Goal: Answer question/provide support: Share knowledge or assist other users

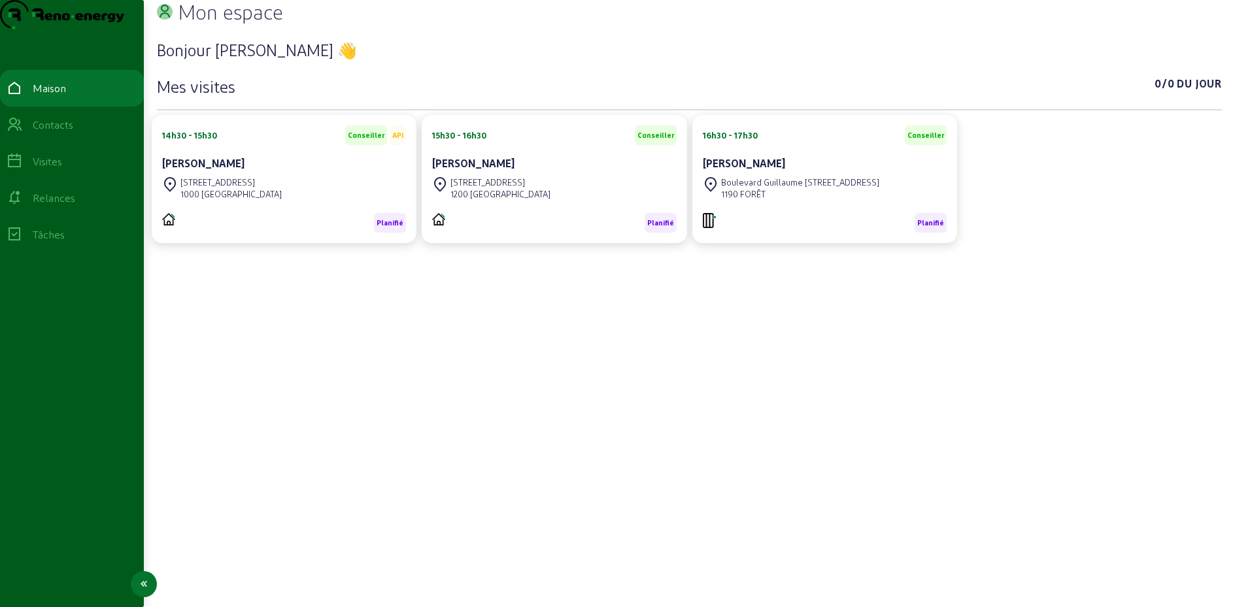
click at [65, 131] on font "Contacts" at bounding box center [53, 124] width 41 height 12
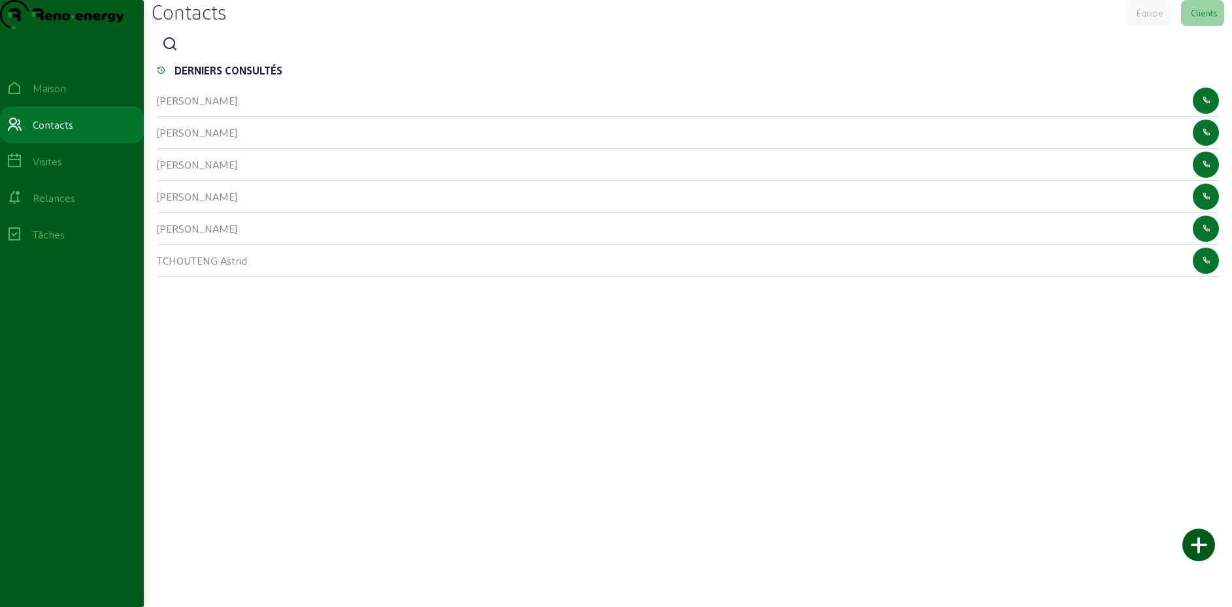
click at [174, 52] on icon at bounding box center [170, 45] width 16 height 16
click at [224, 53] on input at bounding box center [243, 45] width 118 height 16
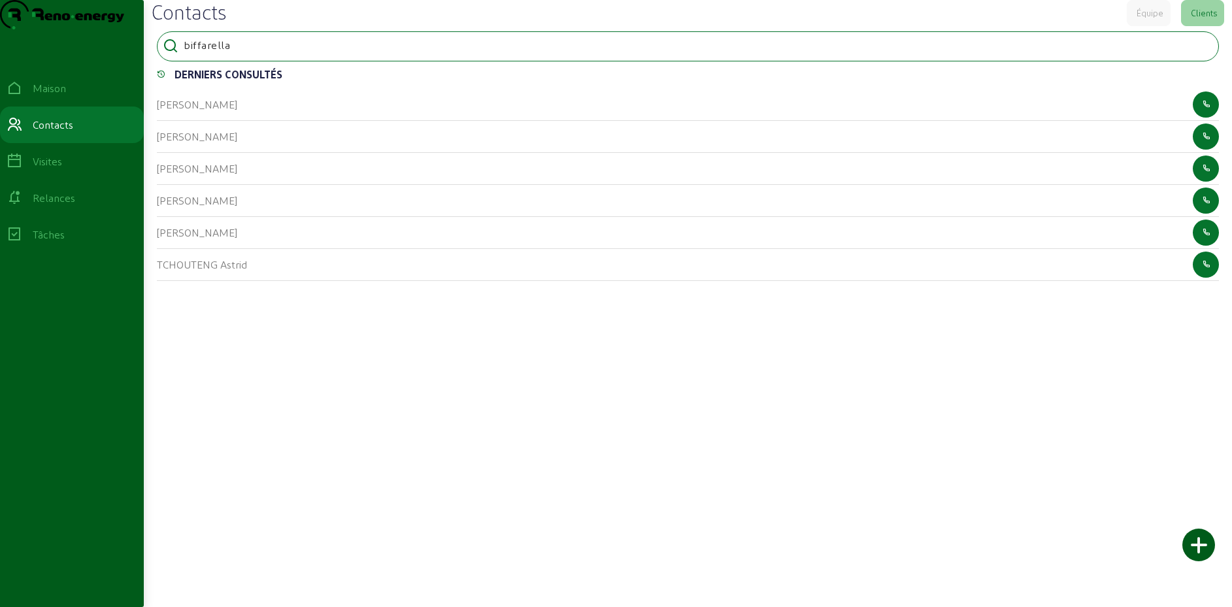
type input "biffarella"
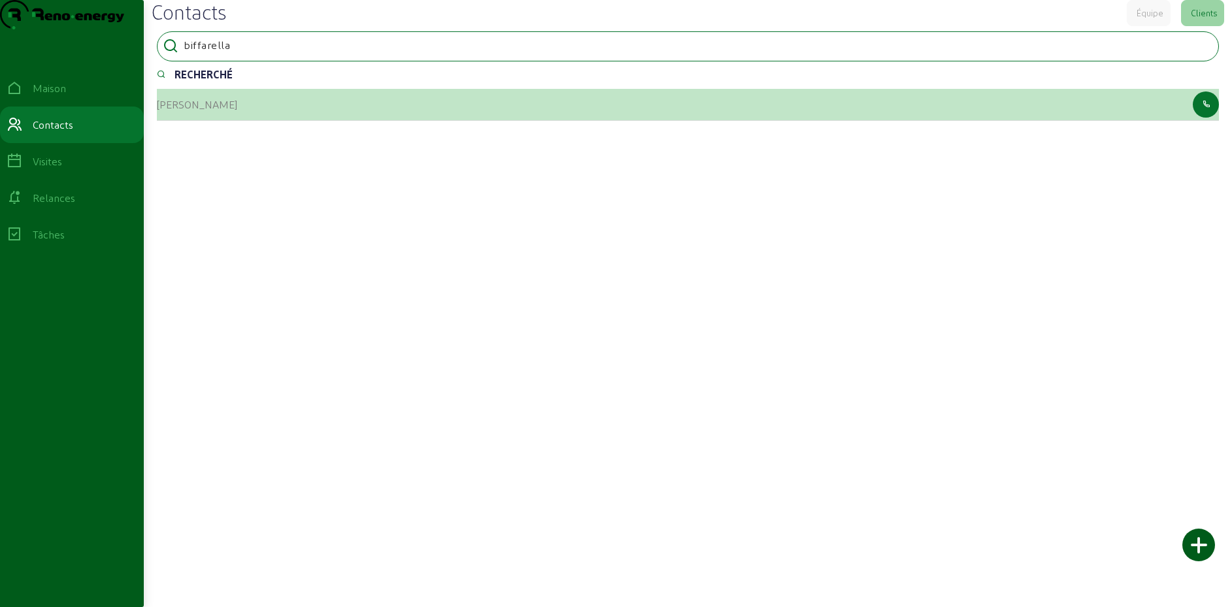
click at [194, 110] on font "[PERSON_NAME]" at bounding box center [197, 104] width 80 height 12
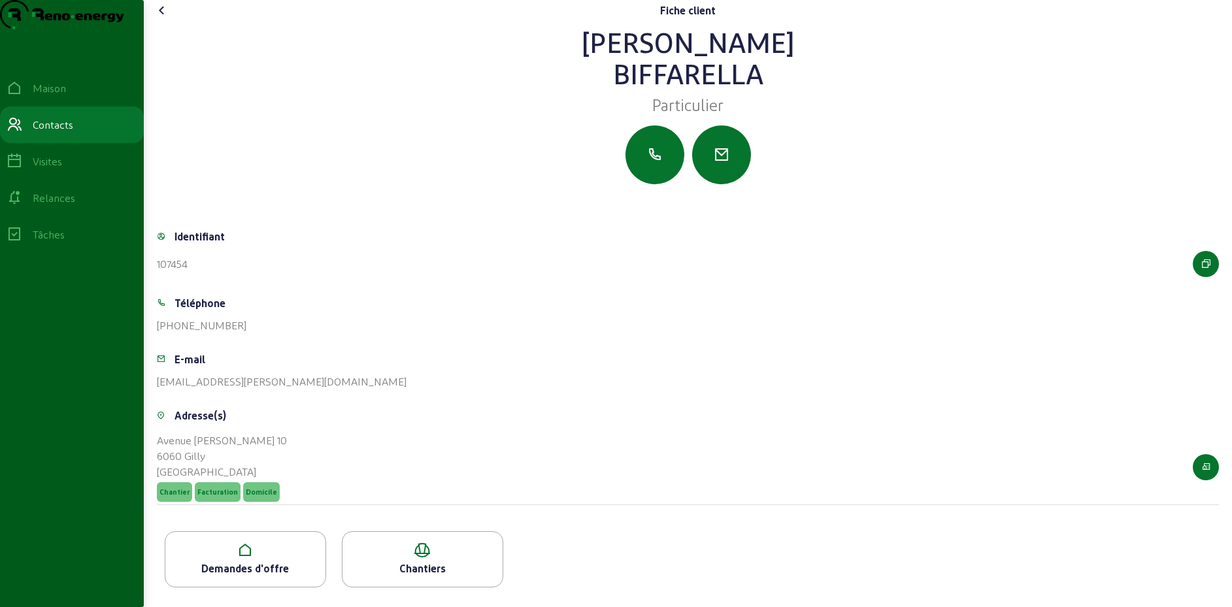
scroll to position [22, 0]
click at [266, 558] on icon at bounding box center [245, 551] width 160 height 16
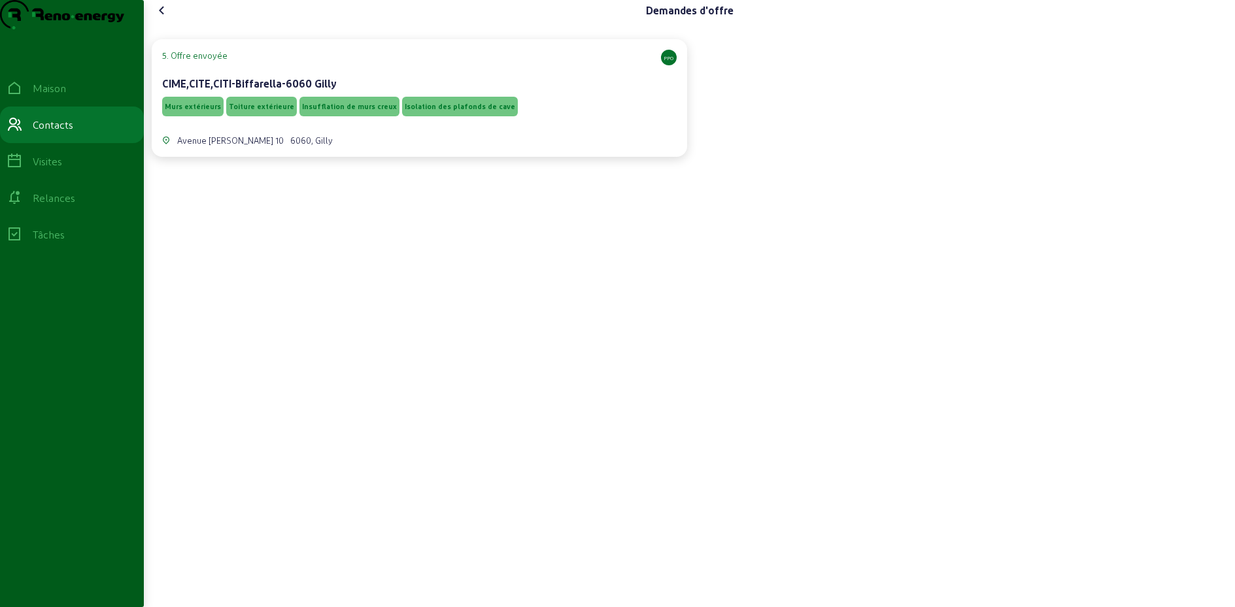
click at [552, 119] on div "Murs extérieurs Toiture extérieure Insufflation de murs creux Isolation des pla…" at bounding box center [419, 106] width 515 height 25
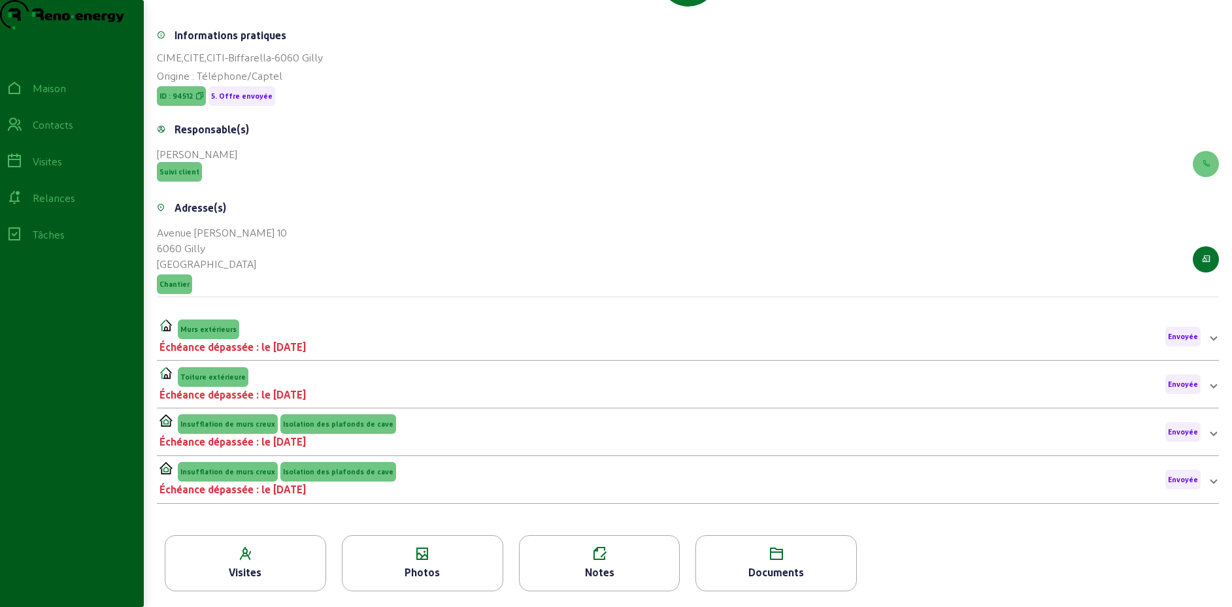
scroll to position [204, 0]
click at [433, 556] on icon at bounding box center [423, 555] width 160 height 16
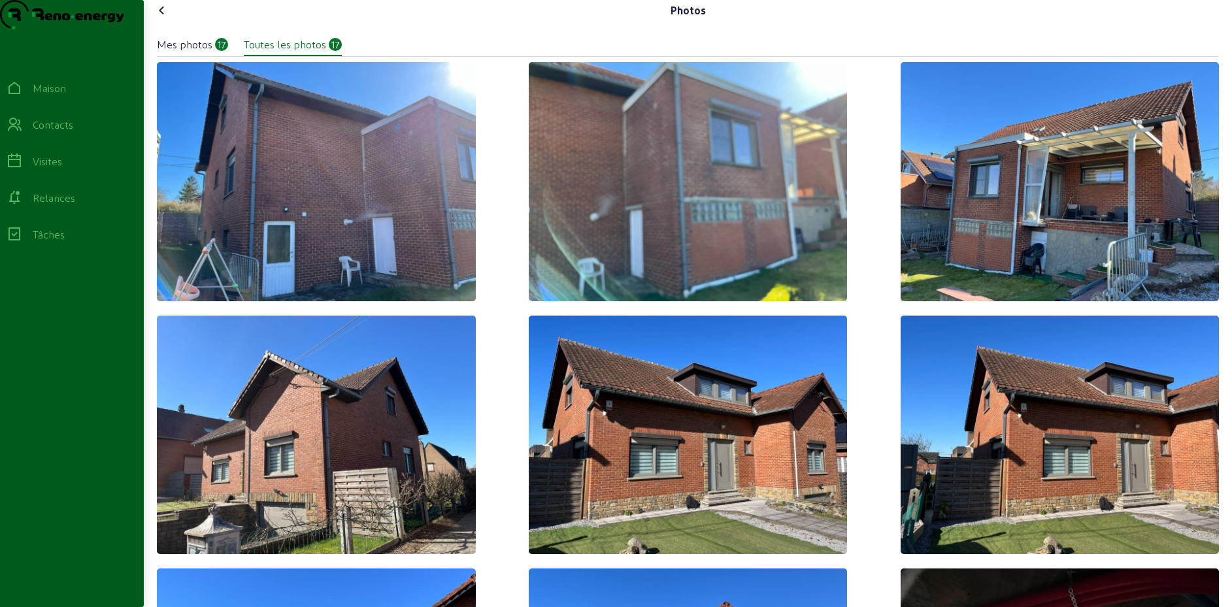
click at [161, 18] on icon at bounding box center [162, 11] width 16 height 16
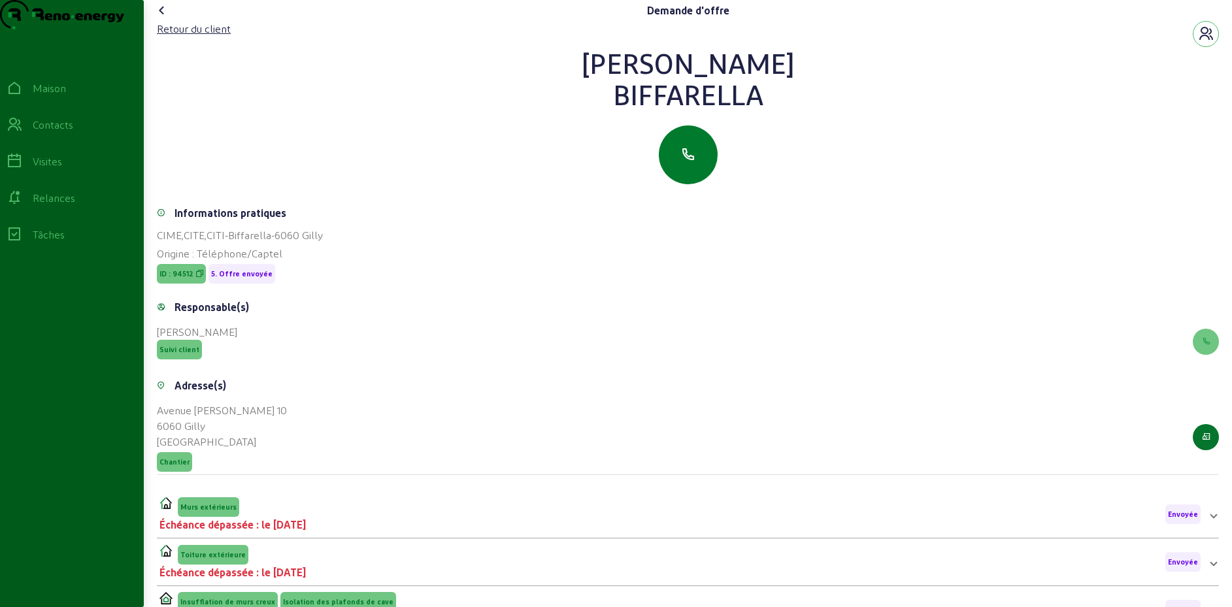
click at [690, 163] on icon "button" at bounding box center [689, 155] width 16 height 16
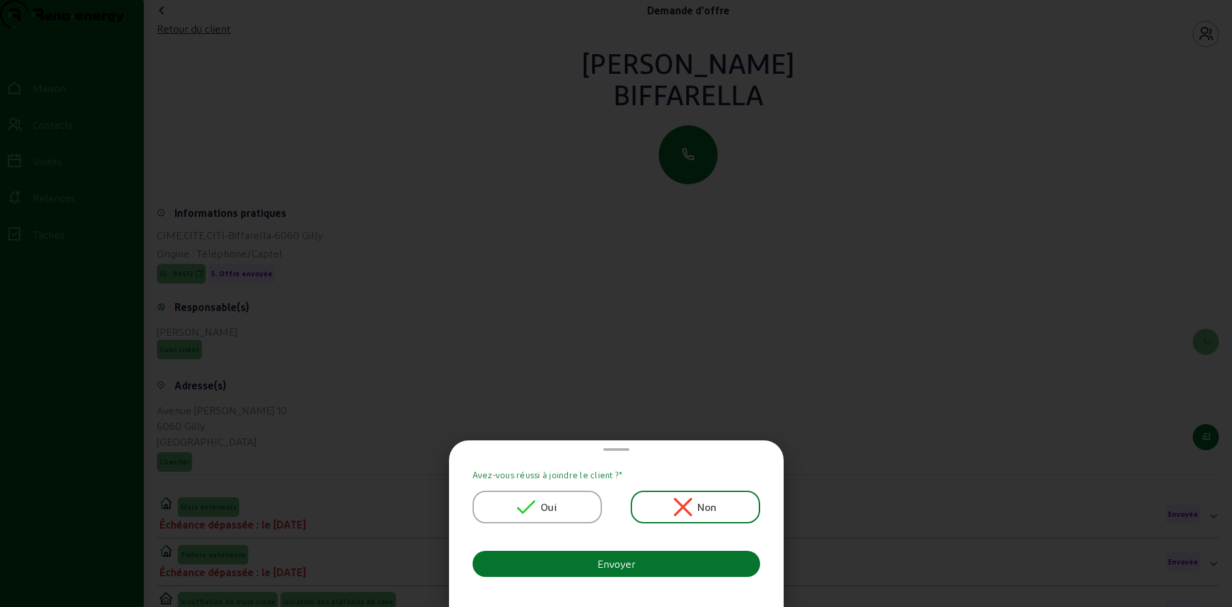
click at [543, 507] on font "Oui" at bounding box center [549, 507] width 16 height 12
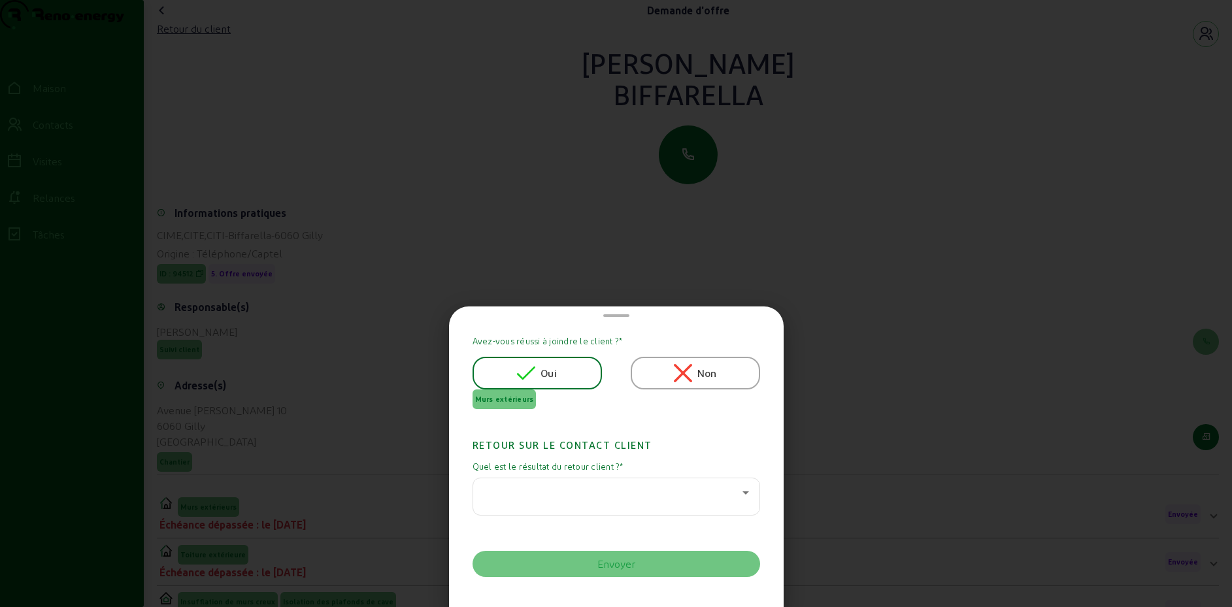
click at [562, 498] on div at bounding box center [613, 493] width 259 height 16
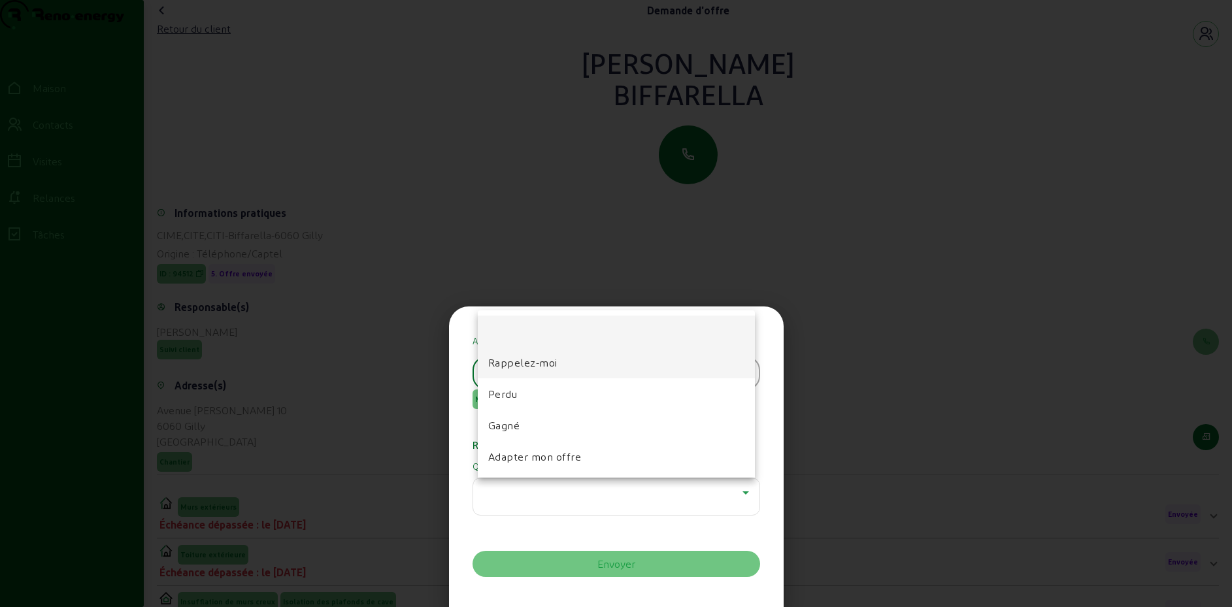
click at [529, 363] on font "Rappelez-moi" at bounding box center [522, 362] width 69 height 12
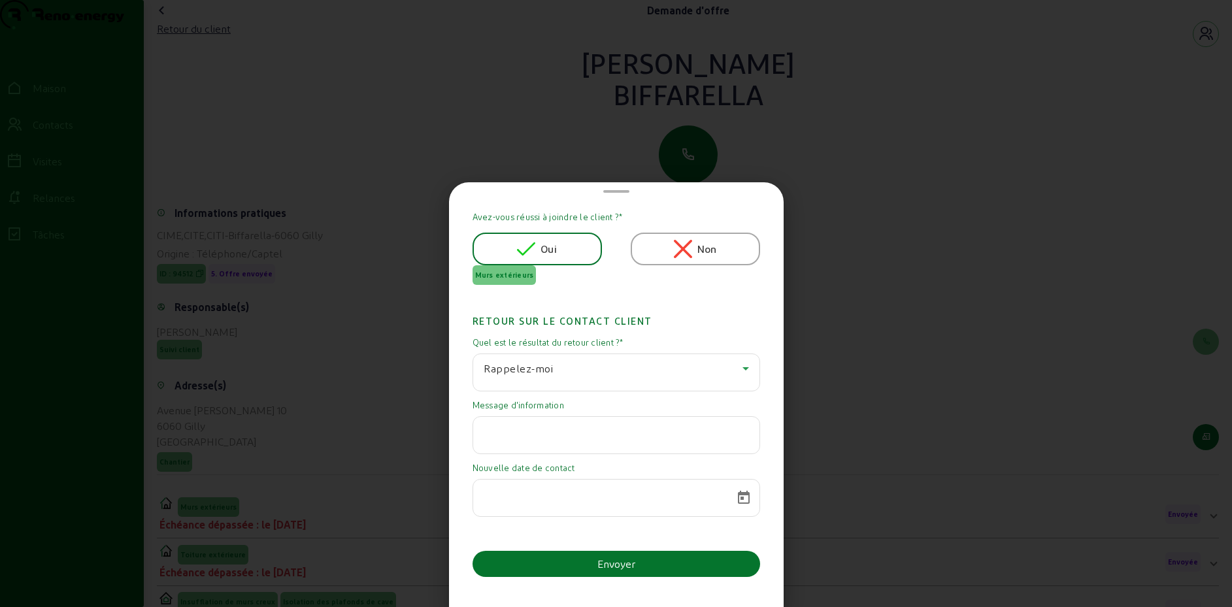
click at [585, 439] on input "text" at bounding box center [616, 432] width 265 height 16
paste input "j’attend des nouvelles de la région [GEOGRAPHIC_DATA]"
type input "j’attend des nouvelles de la région [GEOGRAPHIC_DATA]"
click at [733, 492] on span "Calendrier ouvert" at bounding box center [743, 497] width 31 height 31
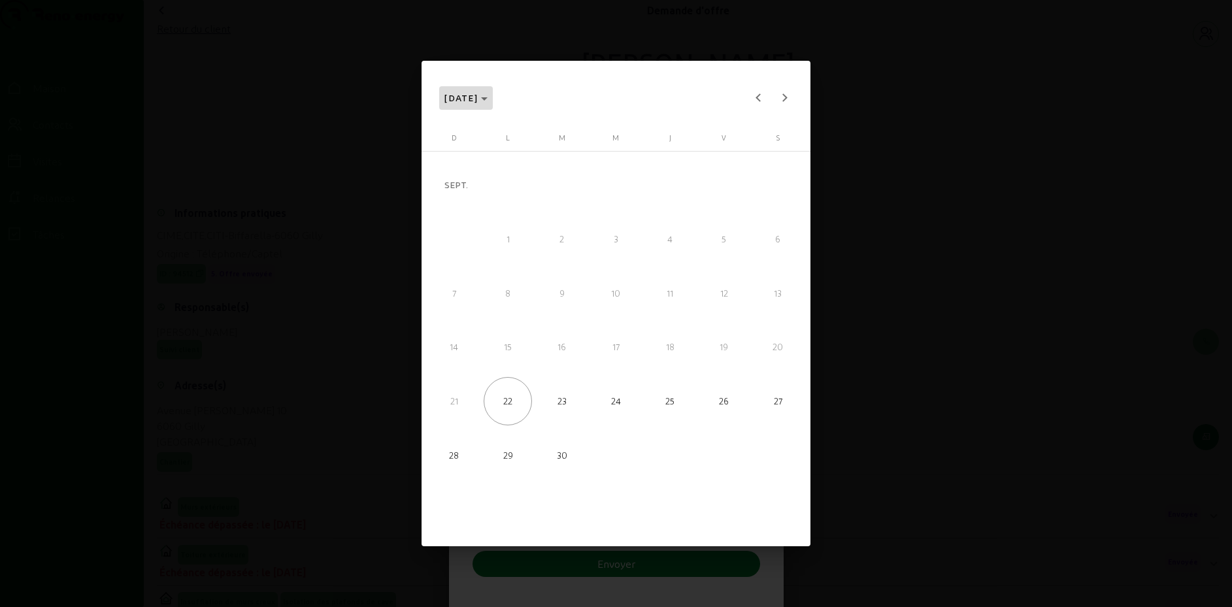
click at [488, 102] on span "[DATE]" at bounding box center [466, 98] width 43 height 16
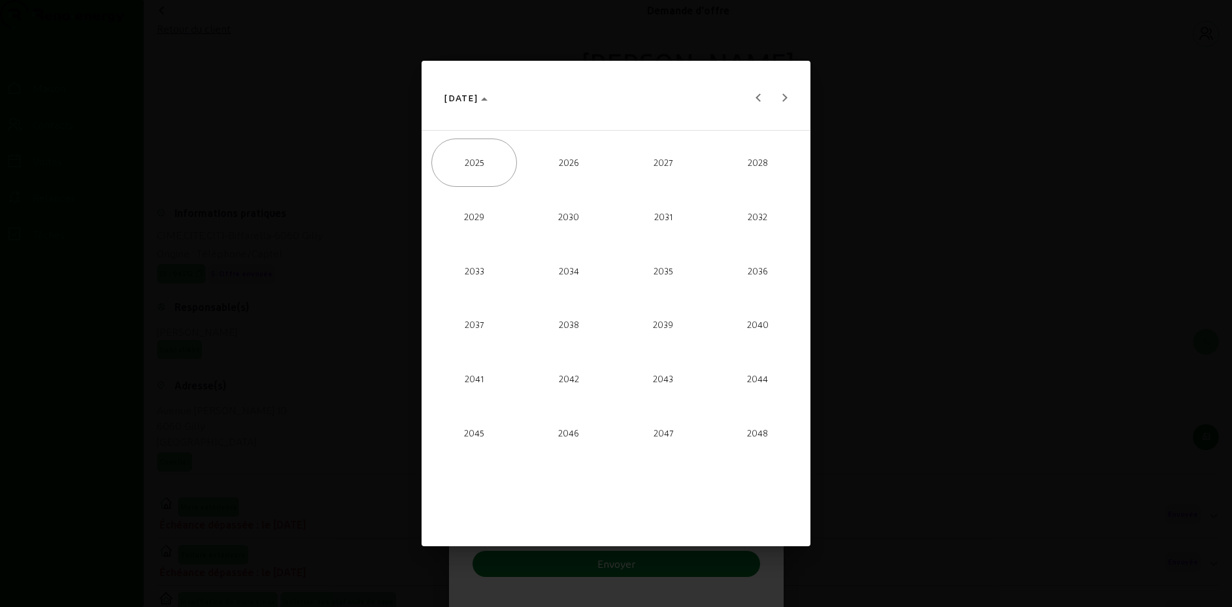
click at [565, 147] on span "2026" at bounding box center [568, 163] width 85 height 48
click at [458, 339] on span "SEPT." at bounding box center [473, 326] width 85 height 48
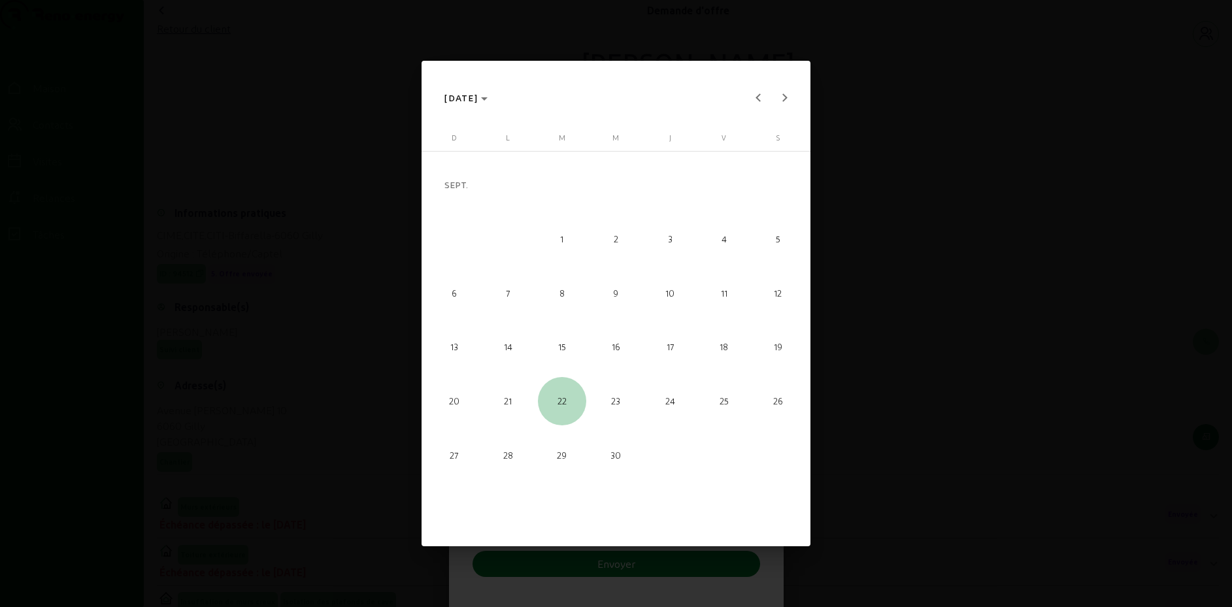
click at [564, 393] on span "22" at bounding box center [562, 401] width 48 height 48
type input "[DATE]"
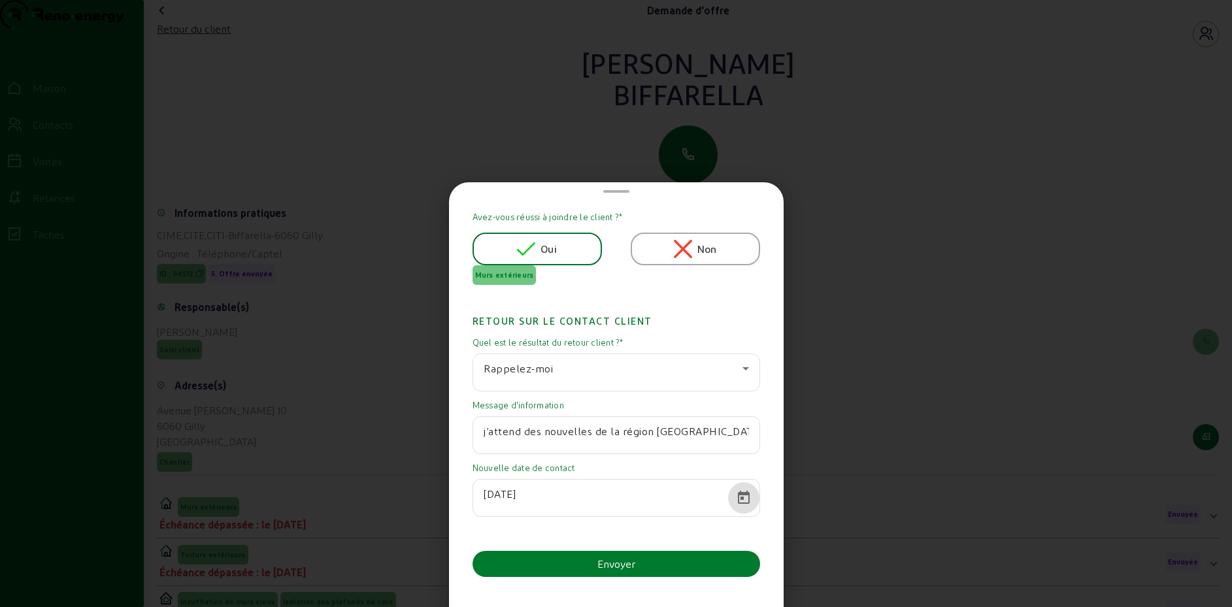
click at [573, 566] on button "Envoyer" at bounding box center [617, 564] width 288 height 26
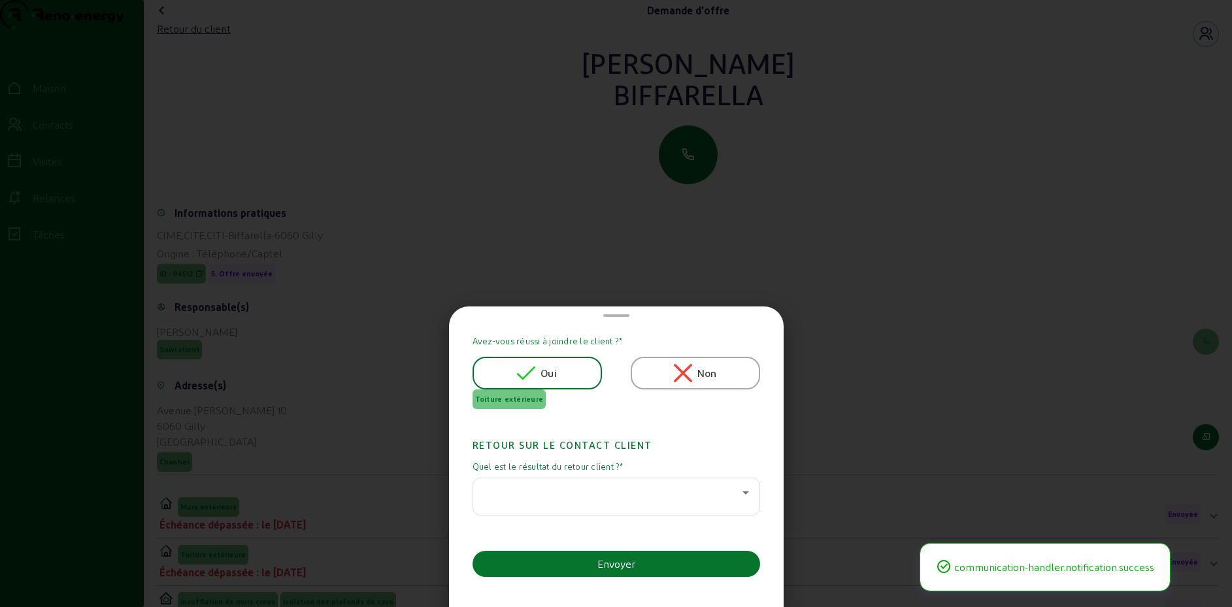
click at [581, 492] on div at bounding box center [613, 493] width 259 height 16
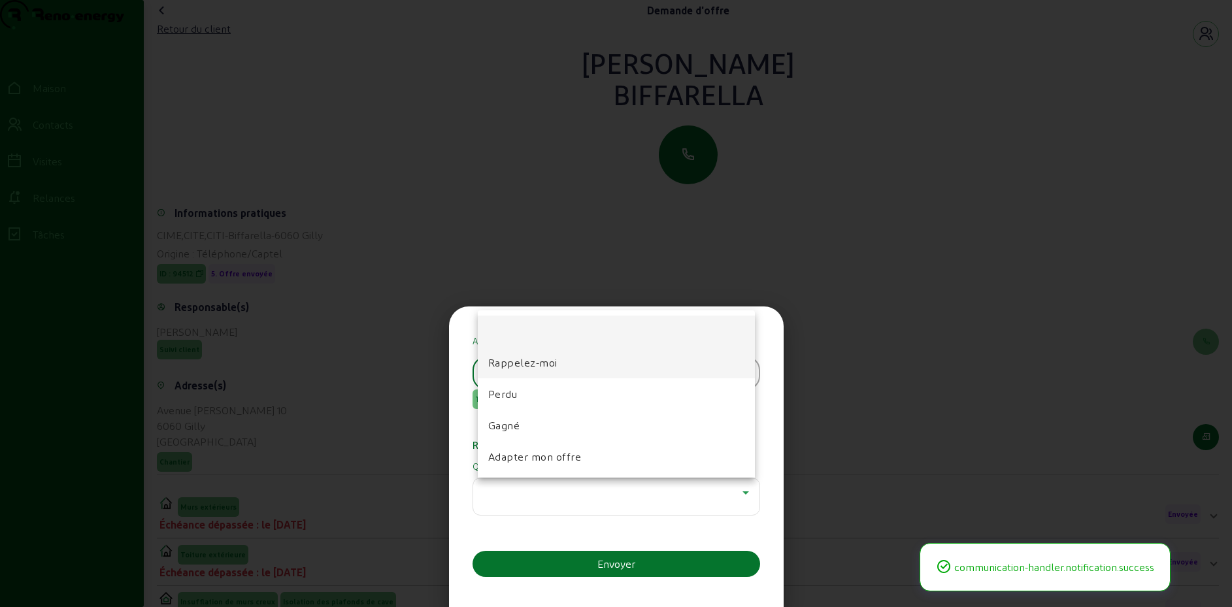
click at [540, 363] on font "Rappelez-moi" at bounding box center [522, 362] width 69 height 12
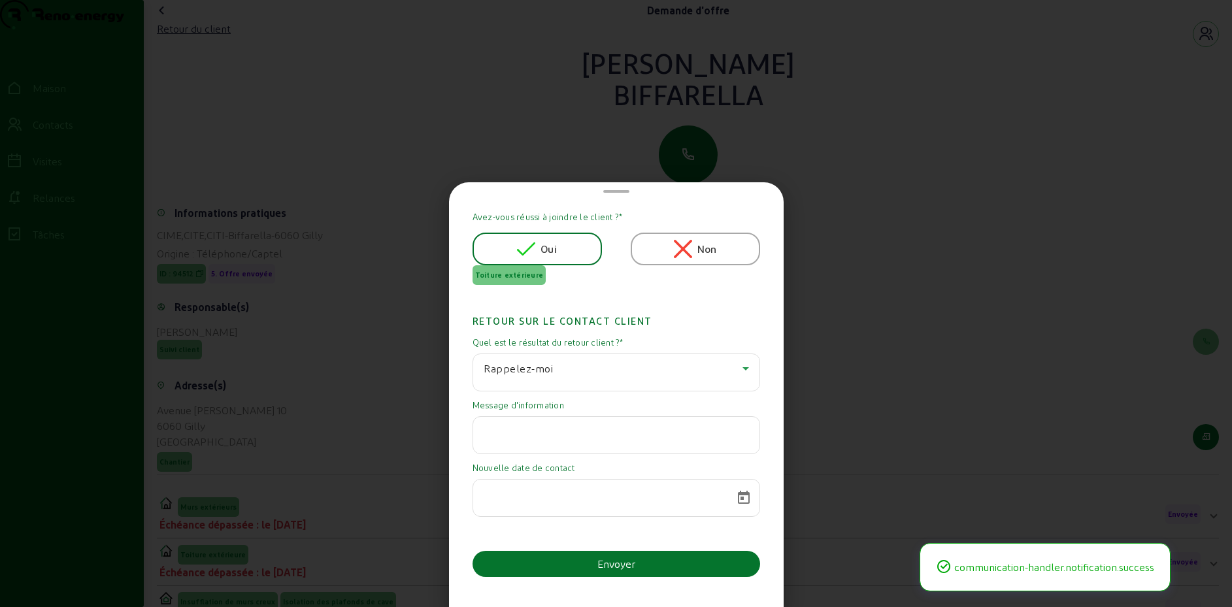
click at [535, 433] on input "text" at bounding box center [616, 432] width 265 height 16
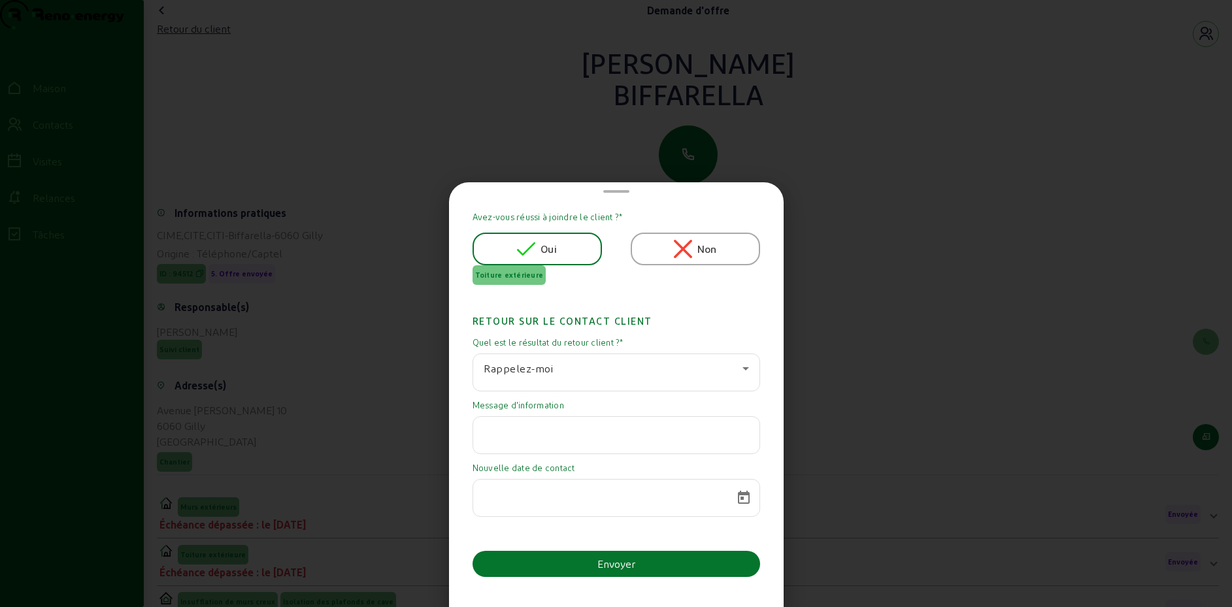
paste input "j’attend des nouvelles de la région [GEOGRAPHIC_DATA]"
type input "j’attend des nouvelles de la région [GEOGRAPHIC_DATA]"
click at [736, 494] on span "Calendrier ouvert" at bounding box center [743, 497] width 31 height 31
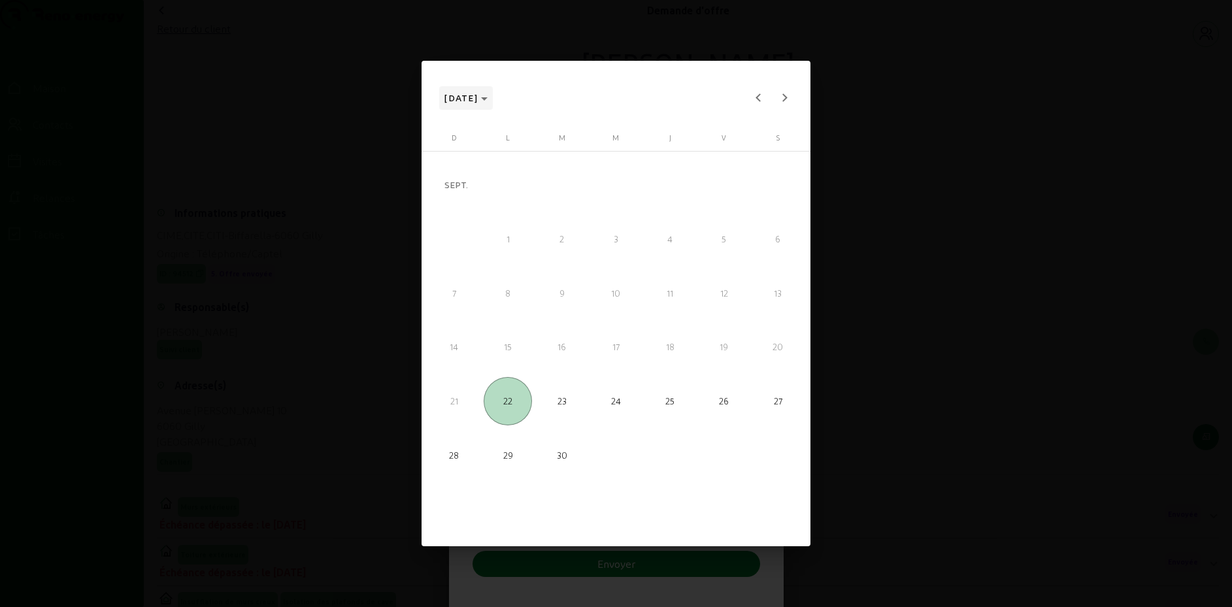
click at [488, 96] on span "[DATE]" at bounding box center [466, 98] width 43 height 16
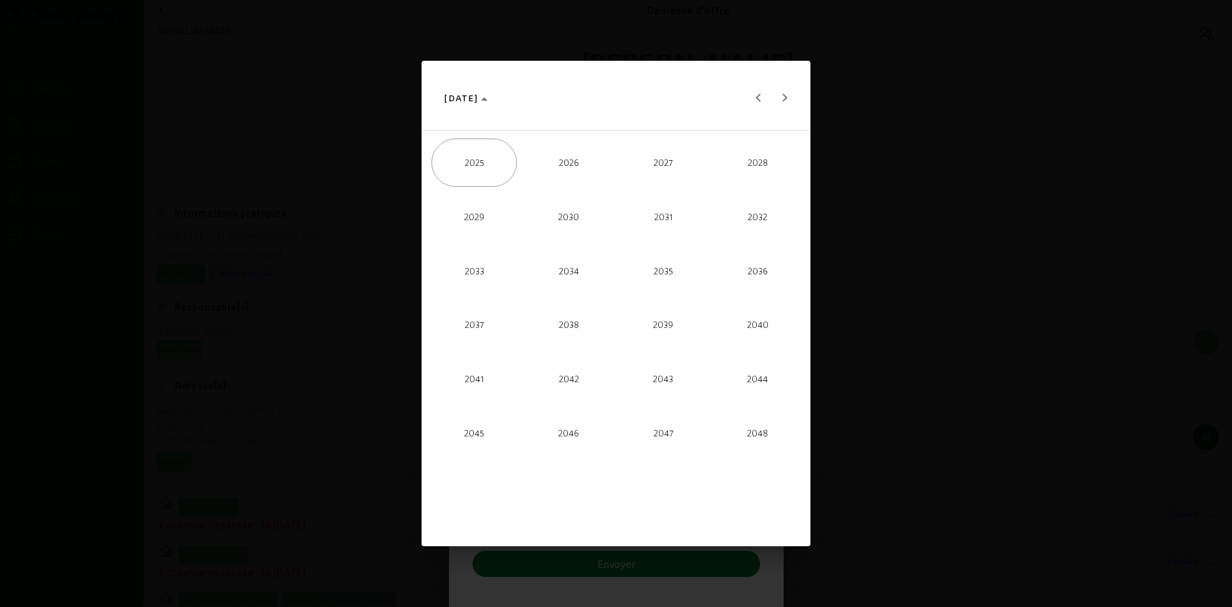
click at [575, 167] on font "2026" at bounding box center [569, 162] width 20 height 10
click at [481, 319] on span "SEPT." at bounding box center [473, 326] width 85 height 48
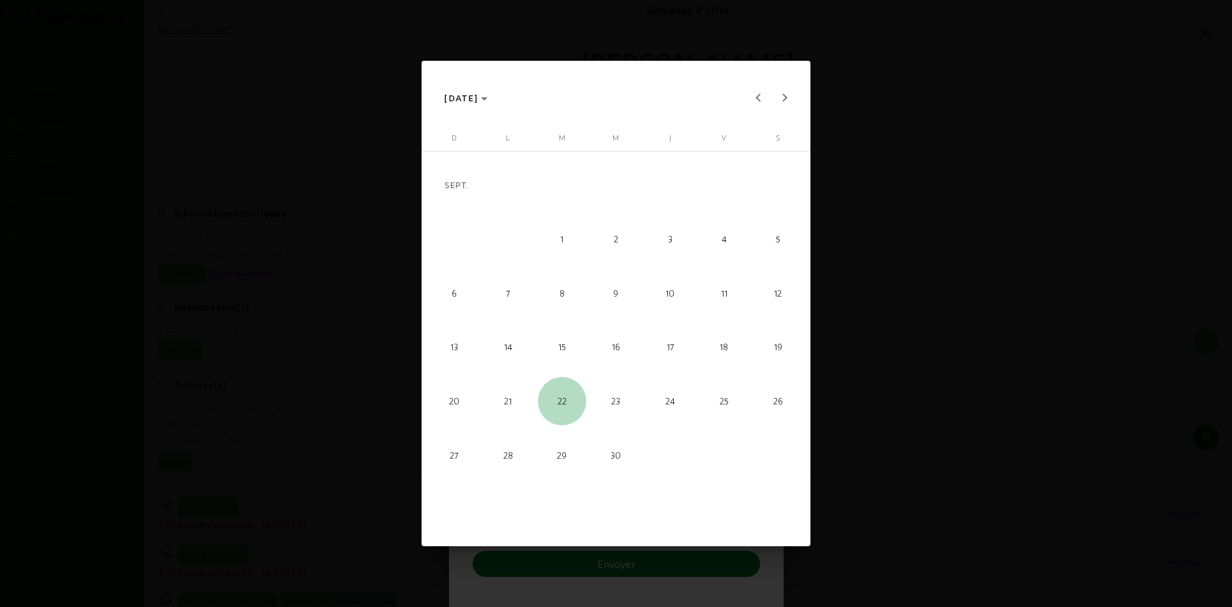
click at [562, 394] on span "22" at bounding box center [562, 401] width 48 height 48
type input "[DATE]"
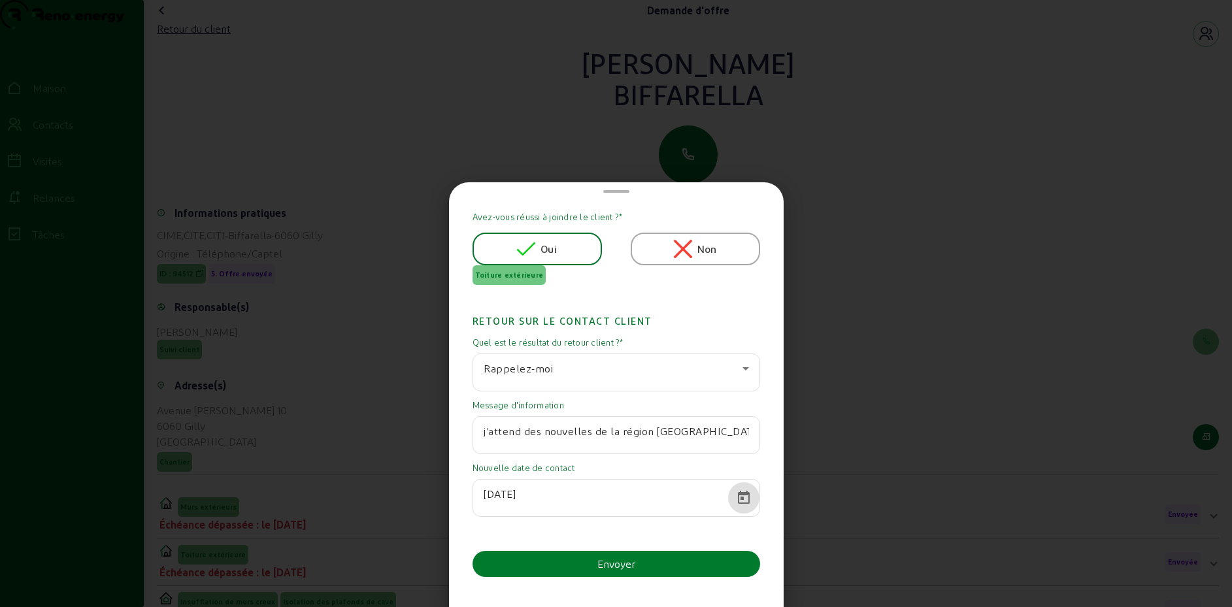
click at [565, 564] on button "Envoyer" at bounding box center [617, 564] width 288 height 26
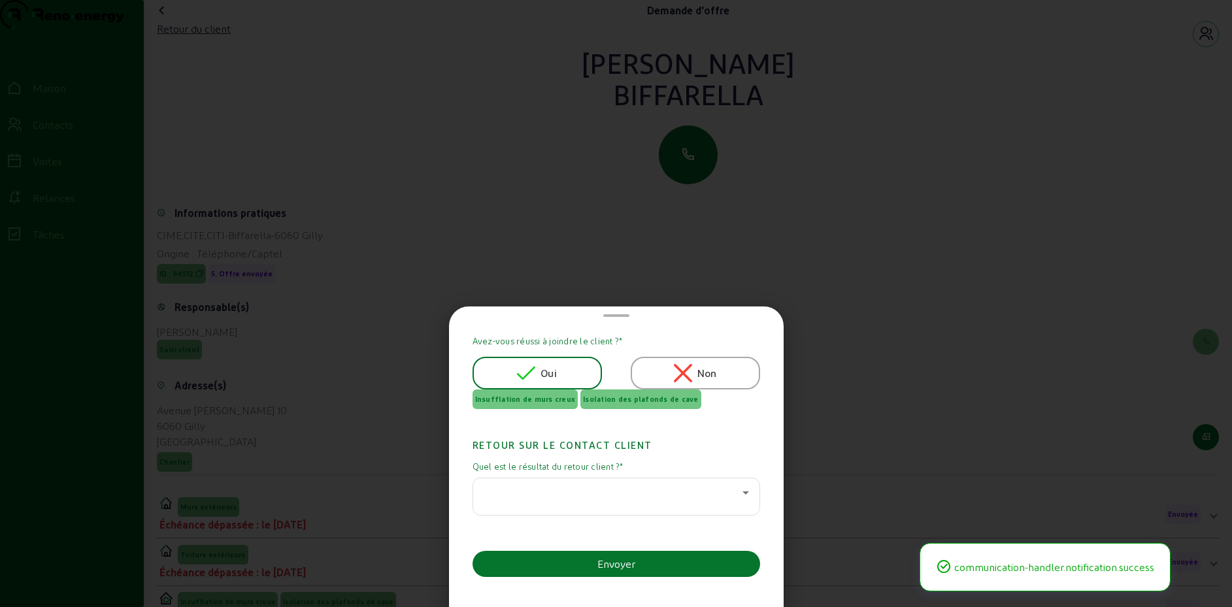
click at [550, 499] on div at bounding box center [613, 493] width 259 height 16
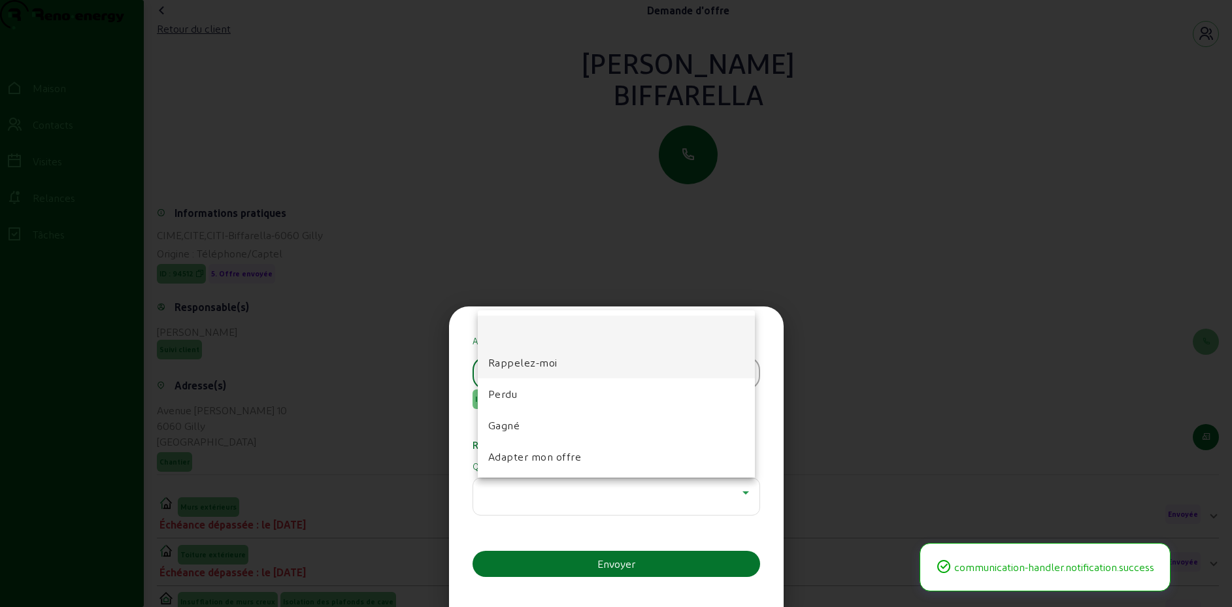
click at [535, 363] on font "Rappelez-moi" at bounding box center [522, 362] width 69 height 12
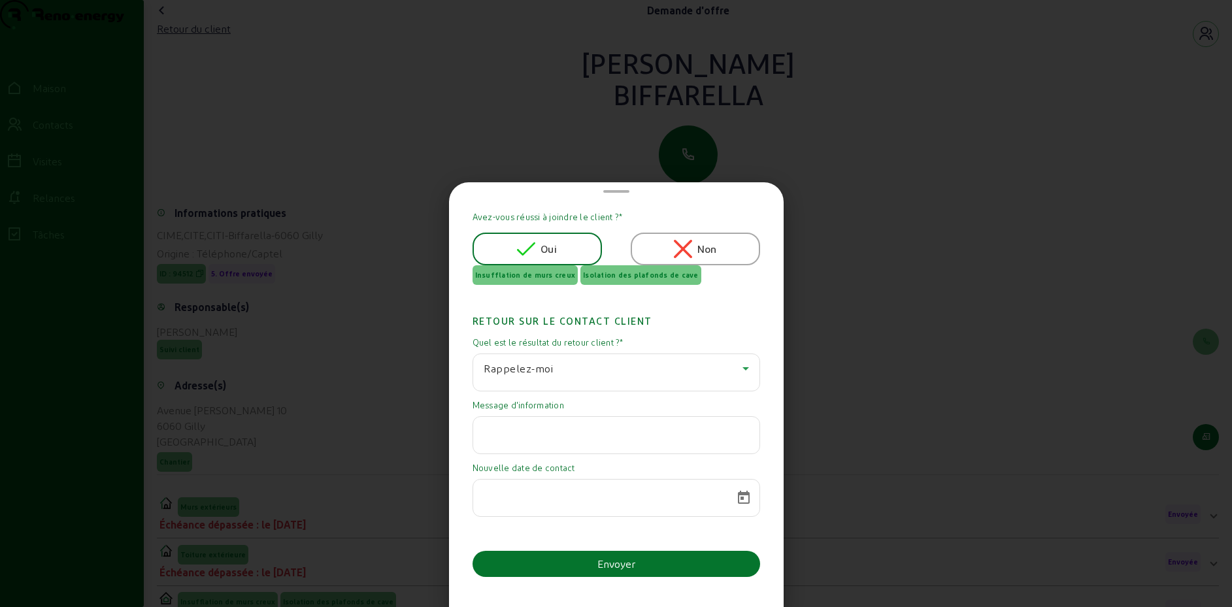
click at [527, 424] on input "text" at bounding box center [616, 432] width 265 height 16
paste input "j’attend des nouvelles de la région [GEOGRAPHIC_DATA]"
type input "j’attend des nouvelles de la région [GEOGRAPHIC_DATA]"
click at [734, 497] on span "Calendrier ouvert" at bounding box center [743, 497] width 31 height 31
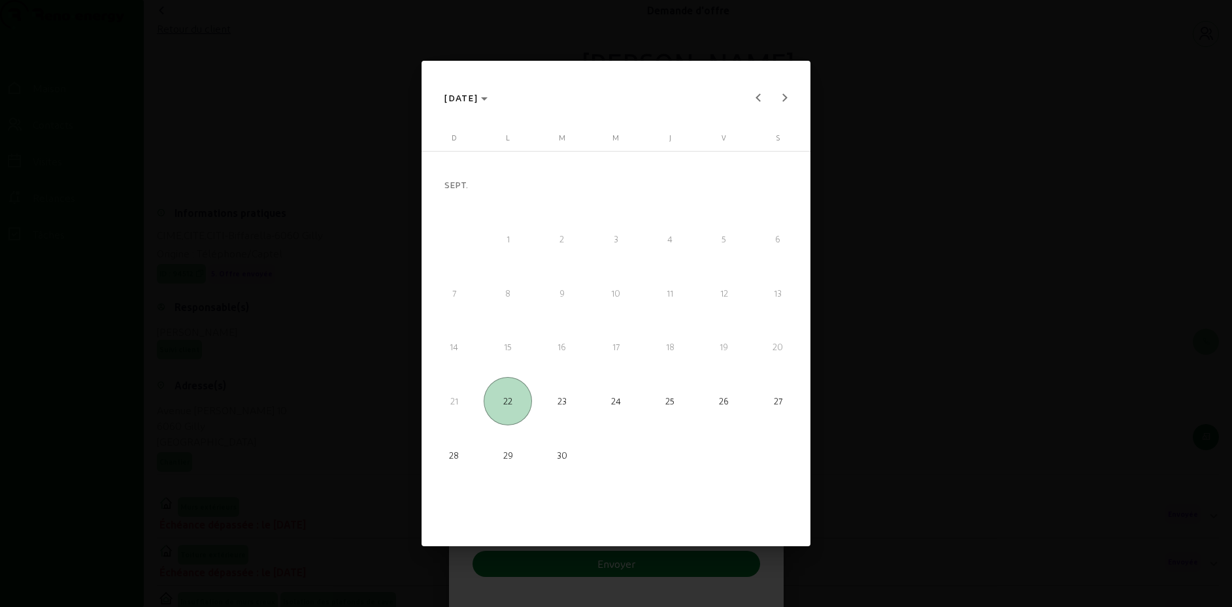
click at [503, 392] on span "22" at bounding box center [508, 401] width 48 height 48
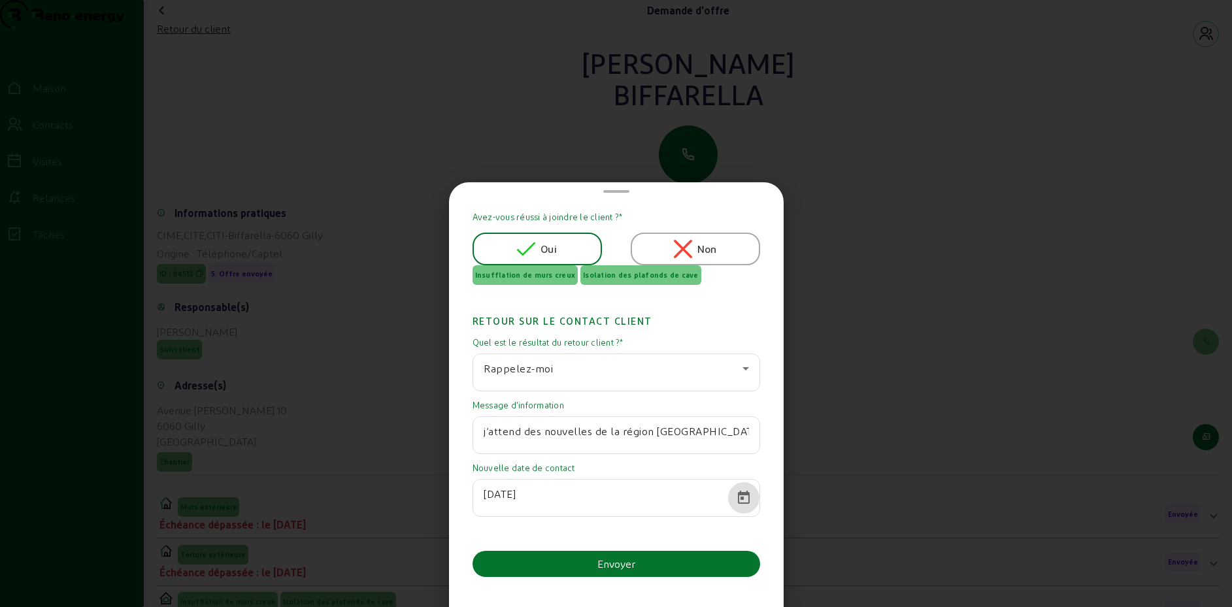
click at [736, 496] on span "Calendrier ouvert" at bounding box center [743, 497] width 31 height 31
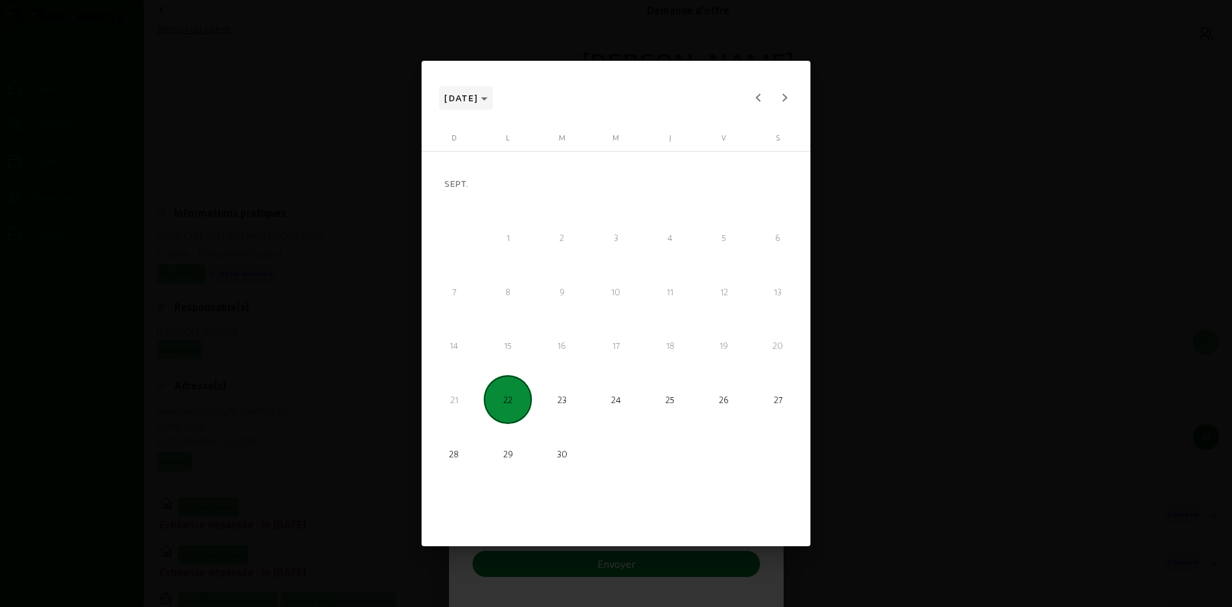
click at [488, 99] on span "[DATE]" at bounding box center [466, 98] width 43 height 16
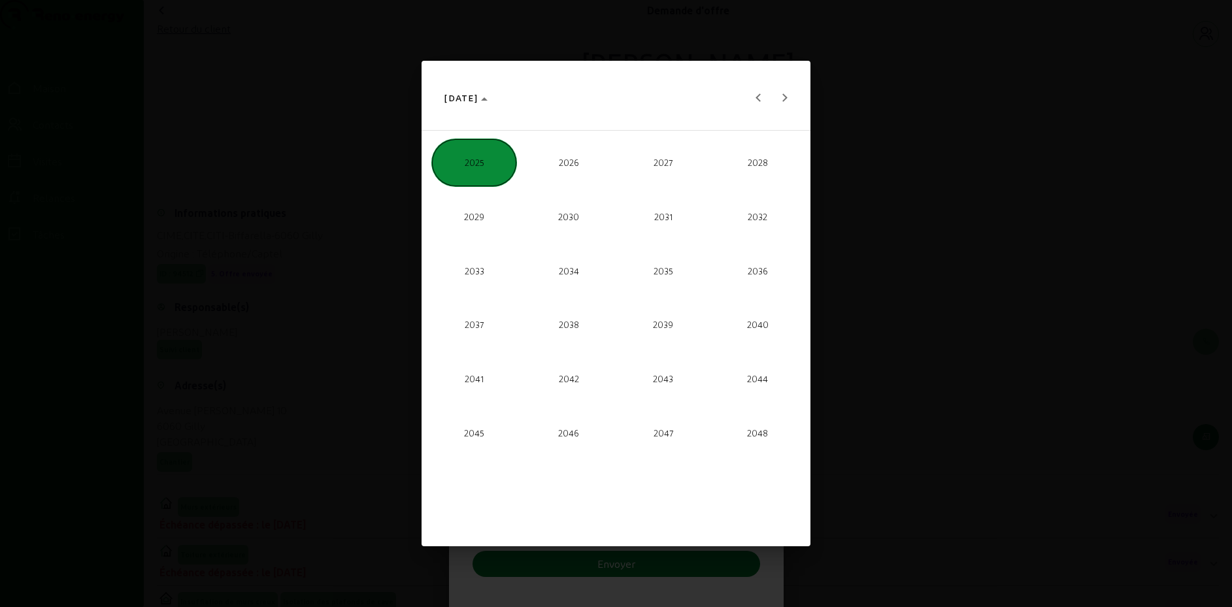
click at [565, 170] on span "2026" at bounding box center [568, 163] width 85 height 48
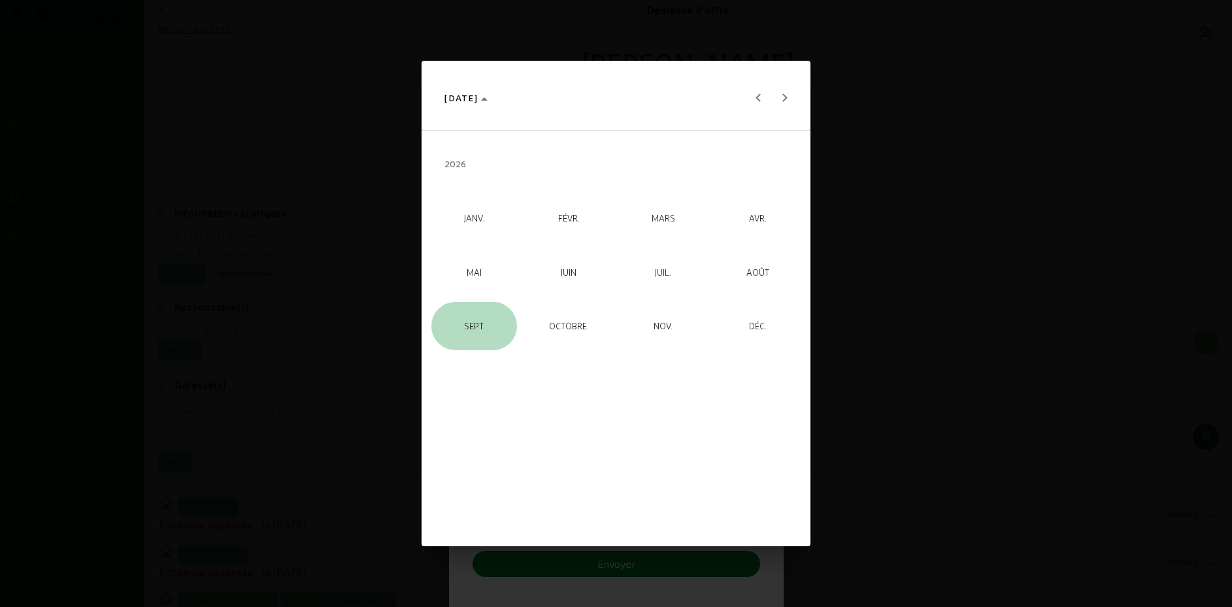
click at [486, 319] on span "SEPT." at bounding box center [473, 326] width 85 height 48
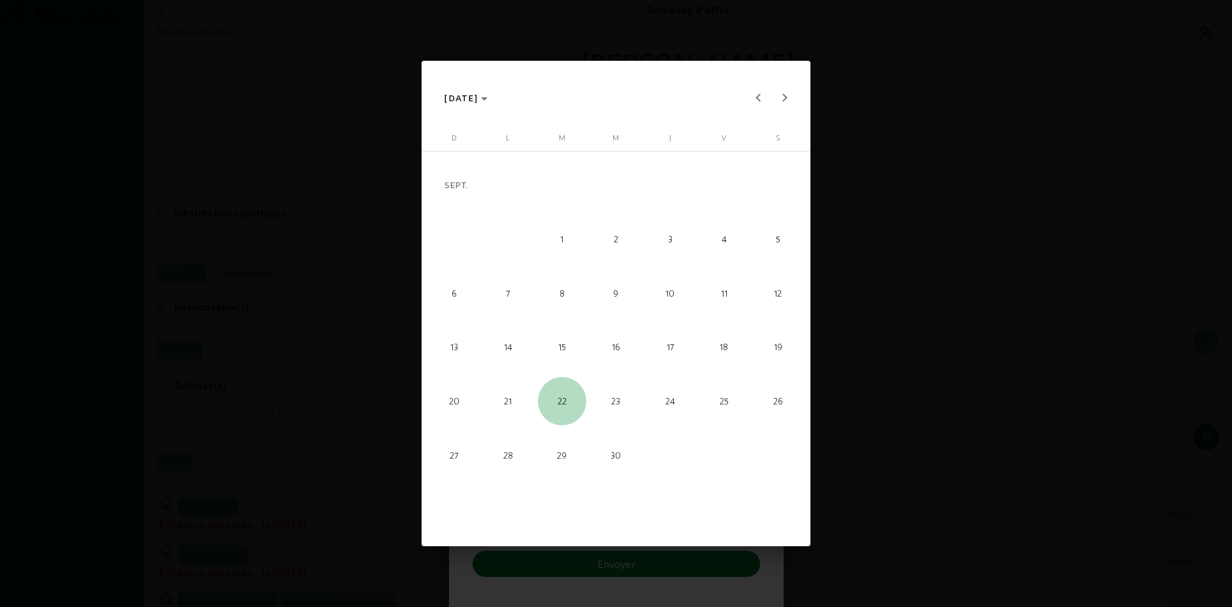
click at [557, 407] on span "22" at bounding box center [562, 401] width 48 height 48
type input "[DATE]"
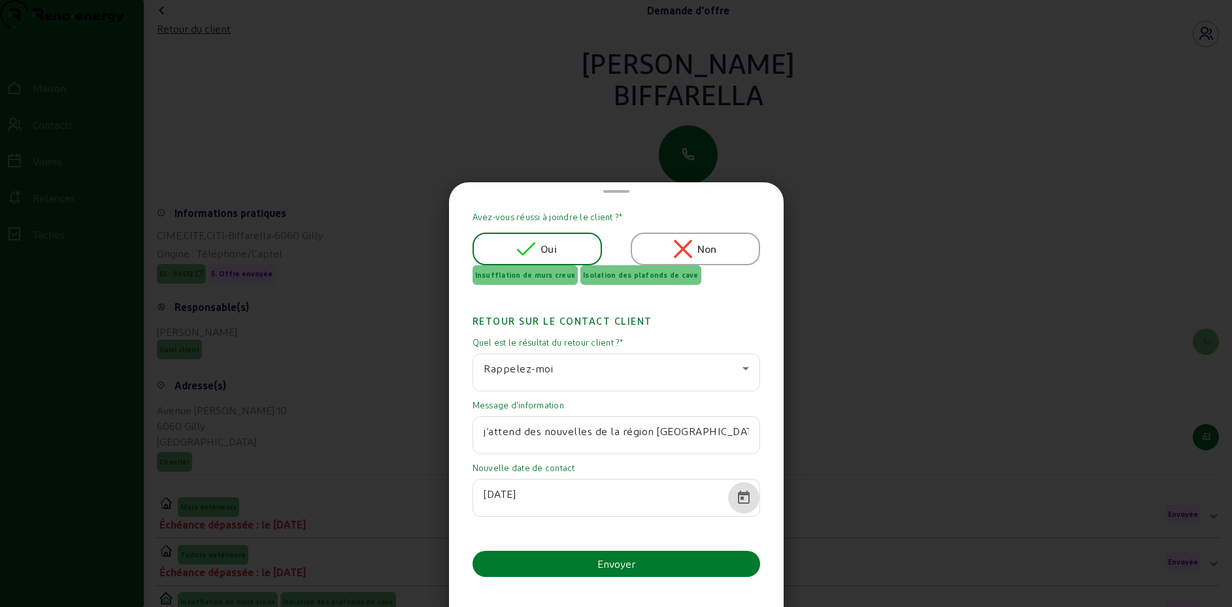
click at [569, 562] on button "Envoyer" at bounding box center [617, 564] width 288 height 26
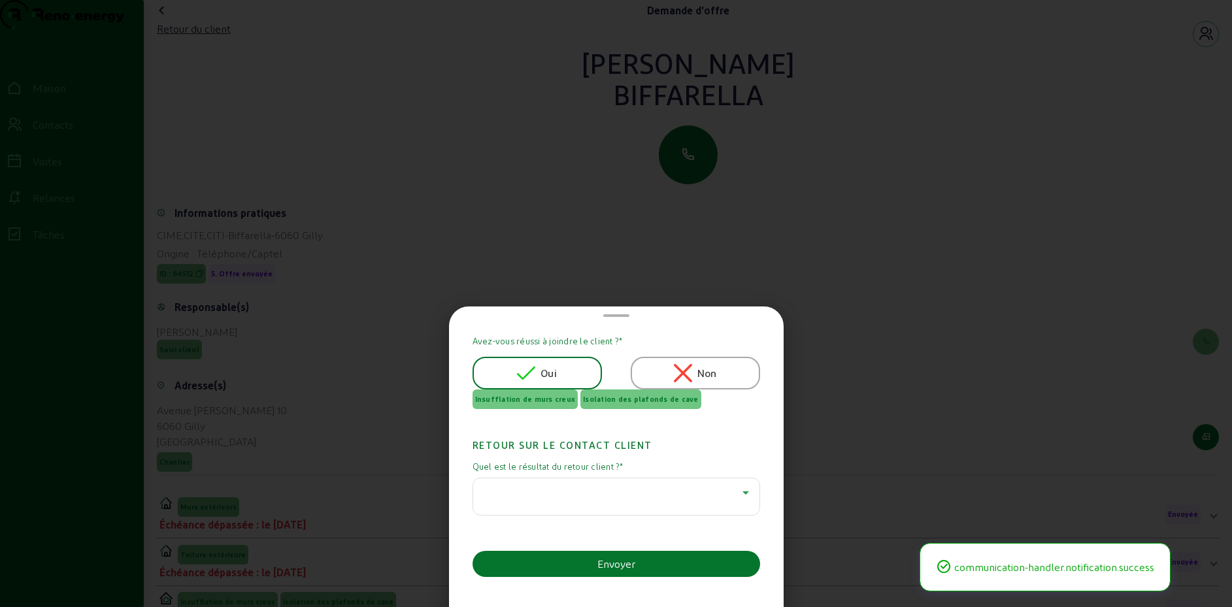
click at [572, 492] on div at bounding box center [613, 493] width 259 height 16
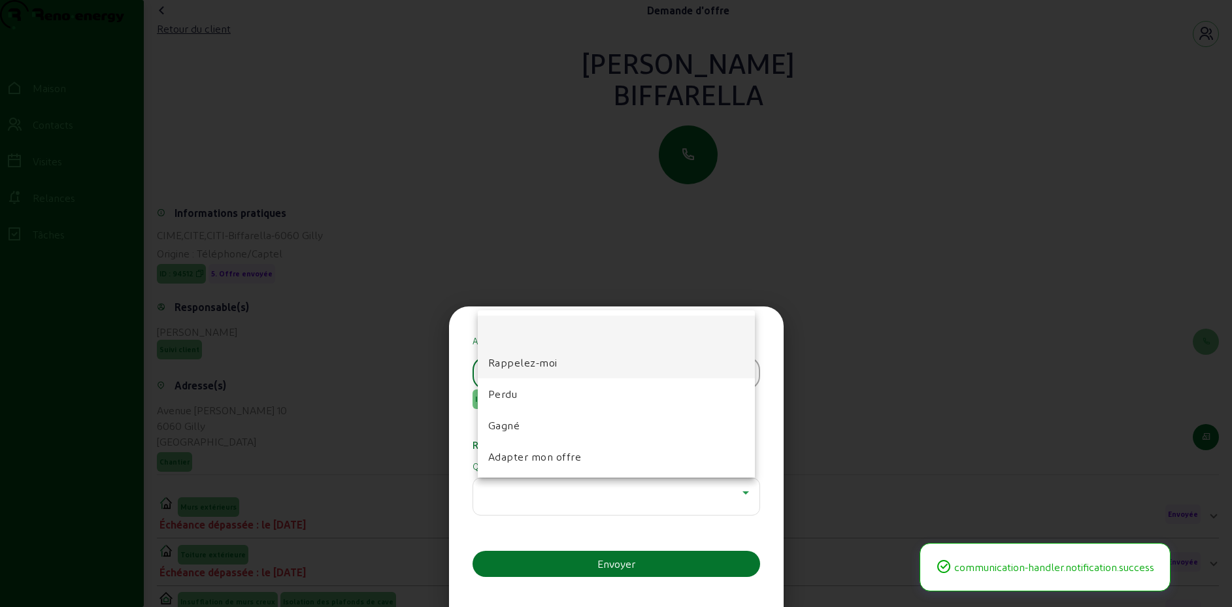
click at [547, 367] on font "Rappelez-moi" at bounding box center [522, 362] width 69 height 12
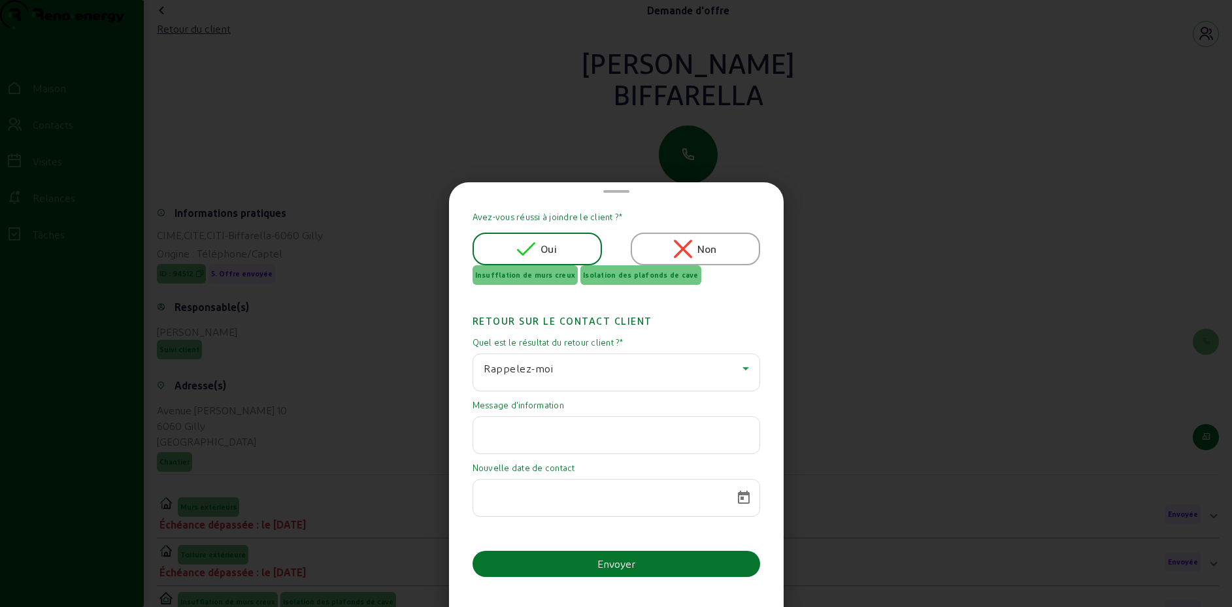
click at [543, 435] on input "text" at bounding box center [616, 432] width 265 height 16
paste input "j’attend des nouvelles de la région [GEOGRAPHIC_DATA]"
type input "j’attend des nouvelles de la région [GEOGRAPHIC_DATA]"
click at [745, 497] on span "Calendrier ouvert" at bounding box center [743, 497] width 31 height 31
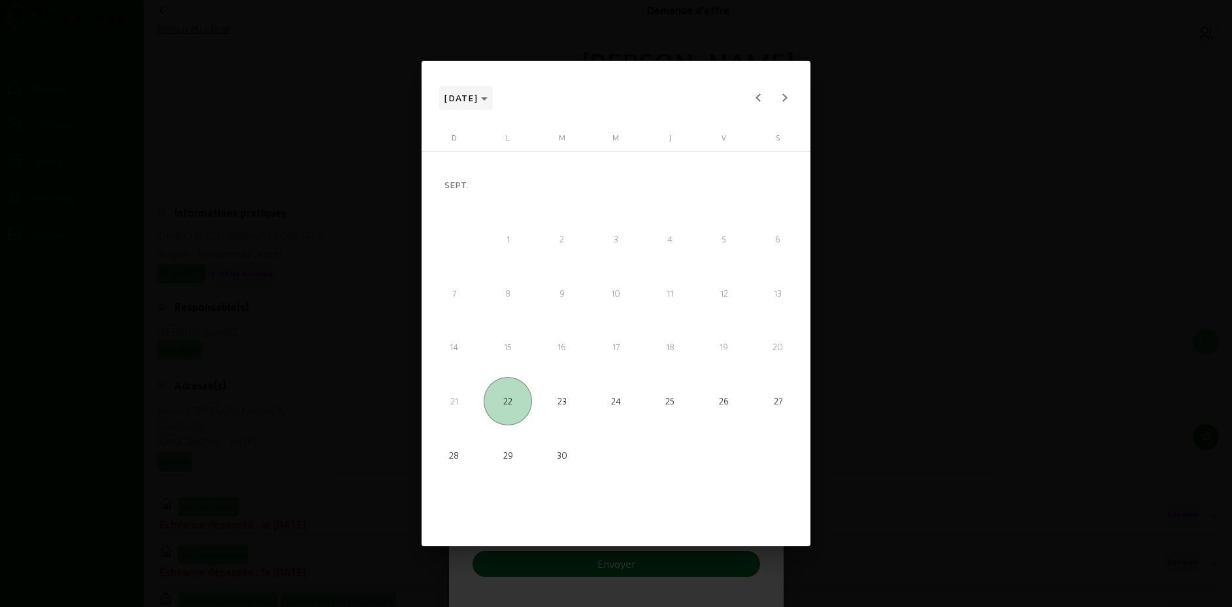
click at [488, 99] on polygon "Choisissez le mois et l'année" at bounding box center [484, 98] width 7 height 3
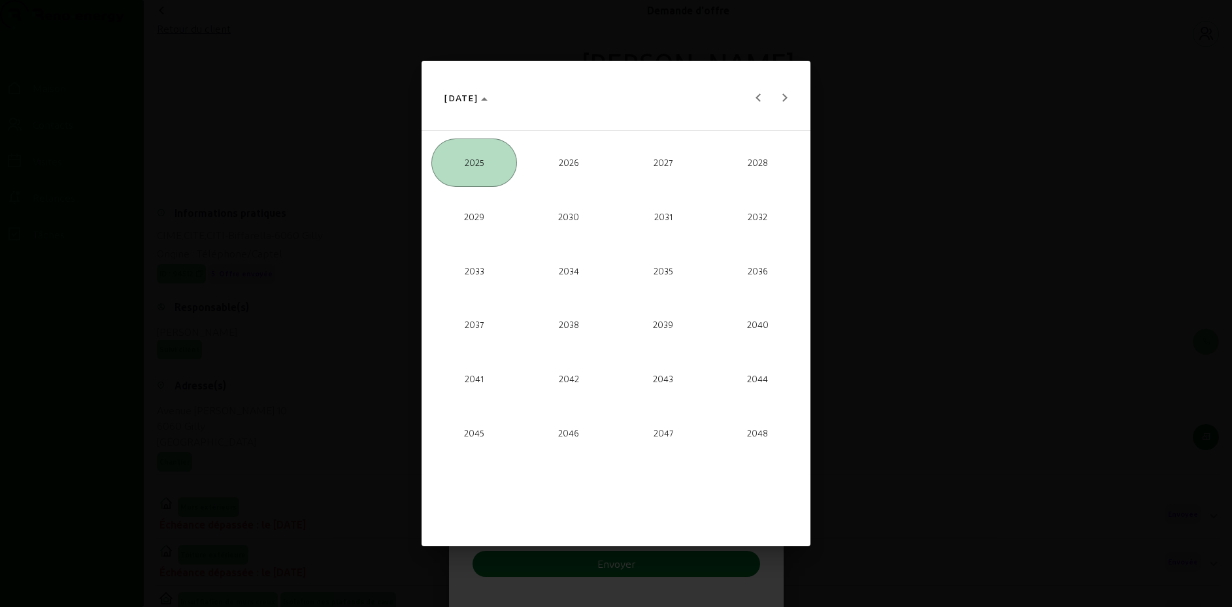
click at [569, 175] on span "2026" at bounding box center [568, 163] width 85 height 48
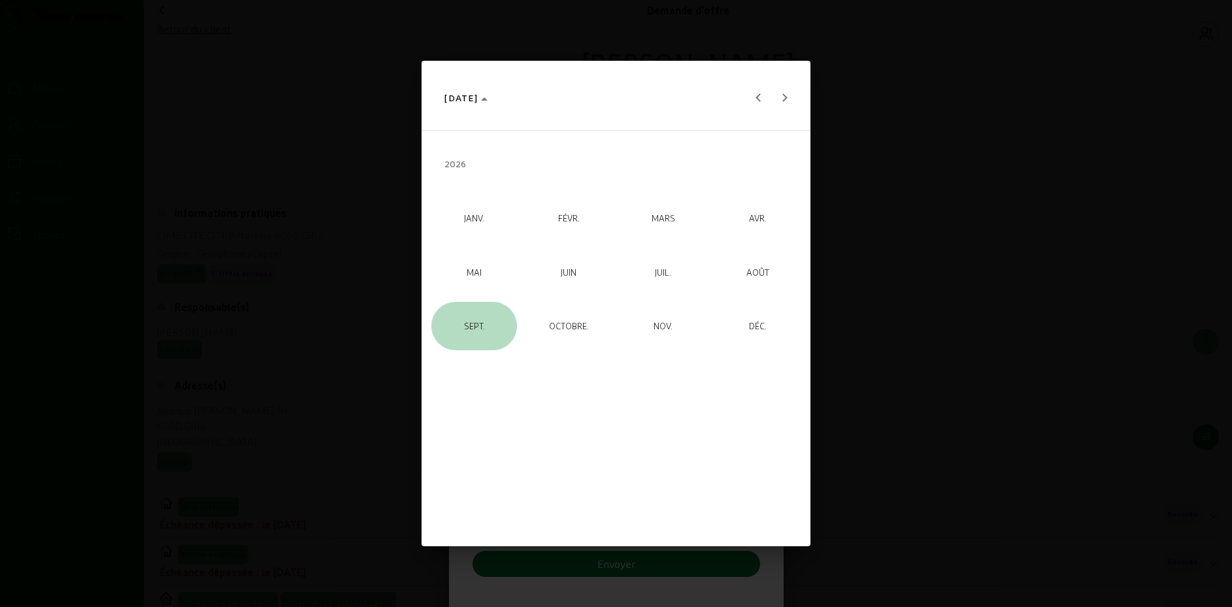
click at [475, 337] on span "SEPT." at bounding box center [473, 326] width 85 height 48
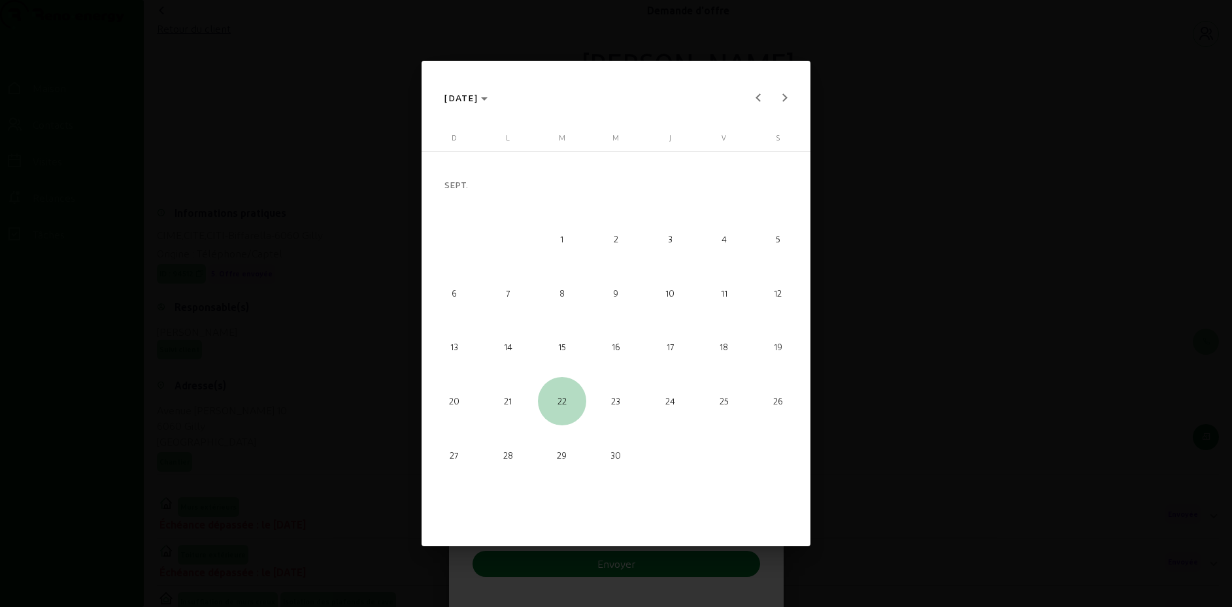
click at [552, 403] on span "22" at bounding box center [562, 401] width 48 height 48
type input "[DATE]"
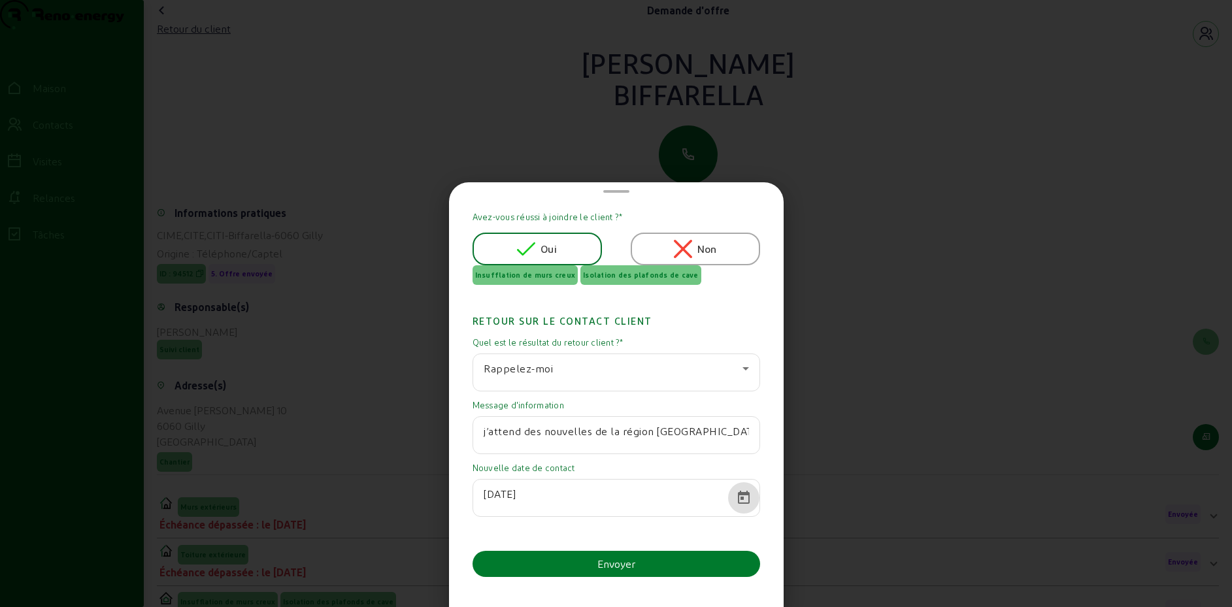
click at [573, 565] on button "Envoyer" at bounding box center [617, 564] width 288 height 26
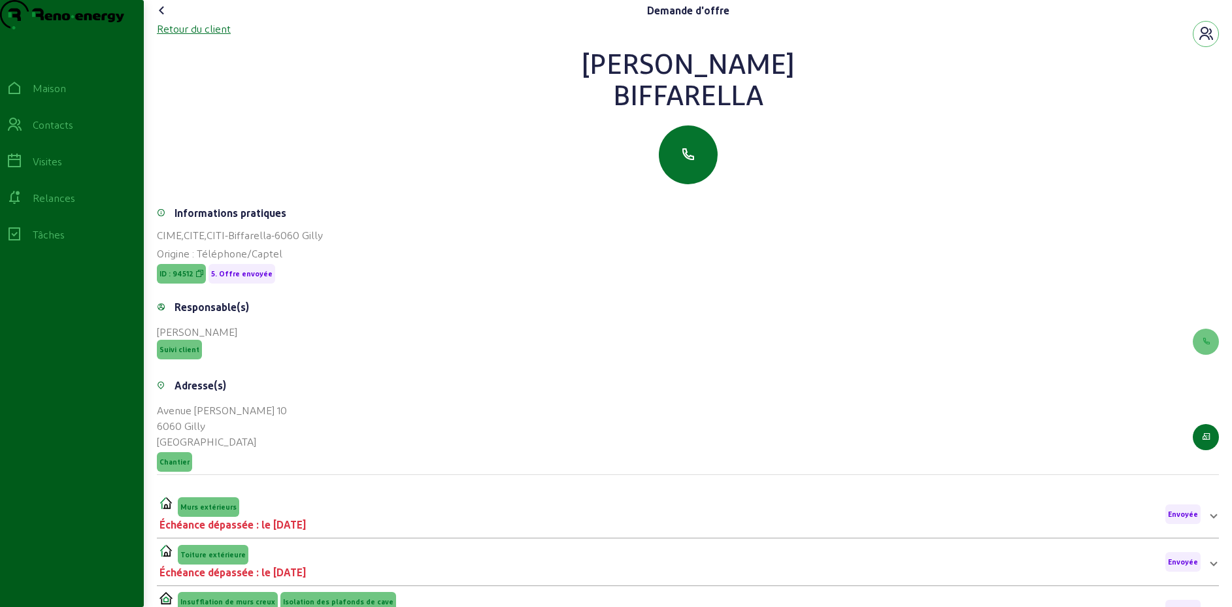
click at [181, 35] on font "Retour du client" at bounding box center [194, 28] width 74 height 12
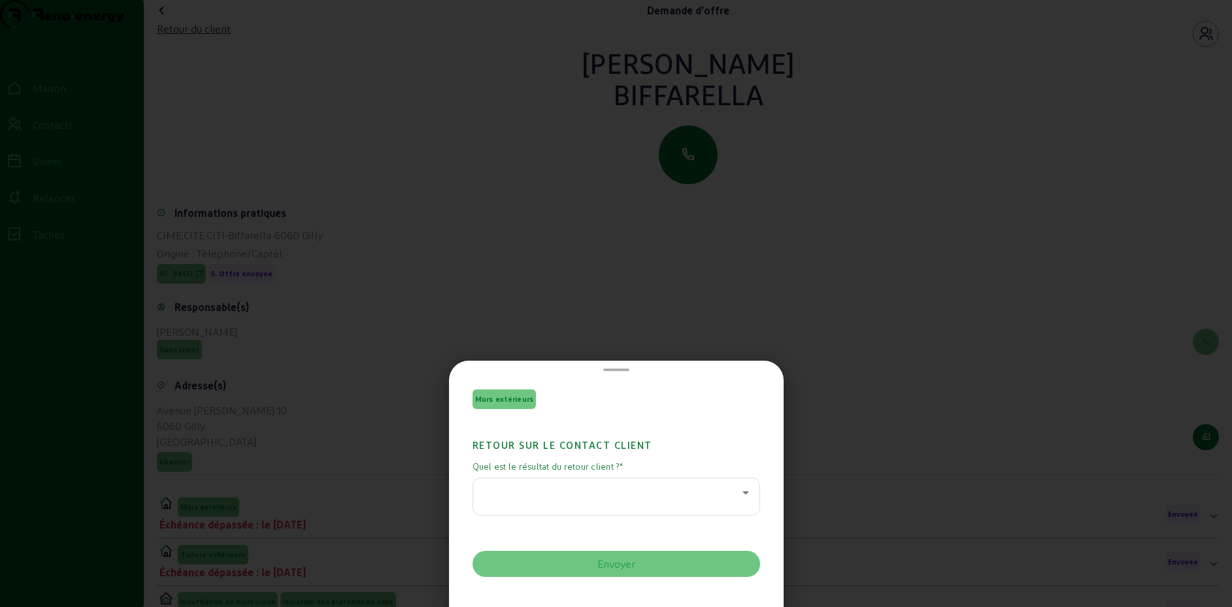
click at [397, 339] on div at bounding box center [616, 303] width 1232 height 607
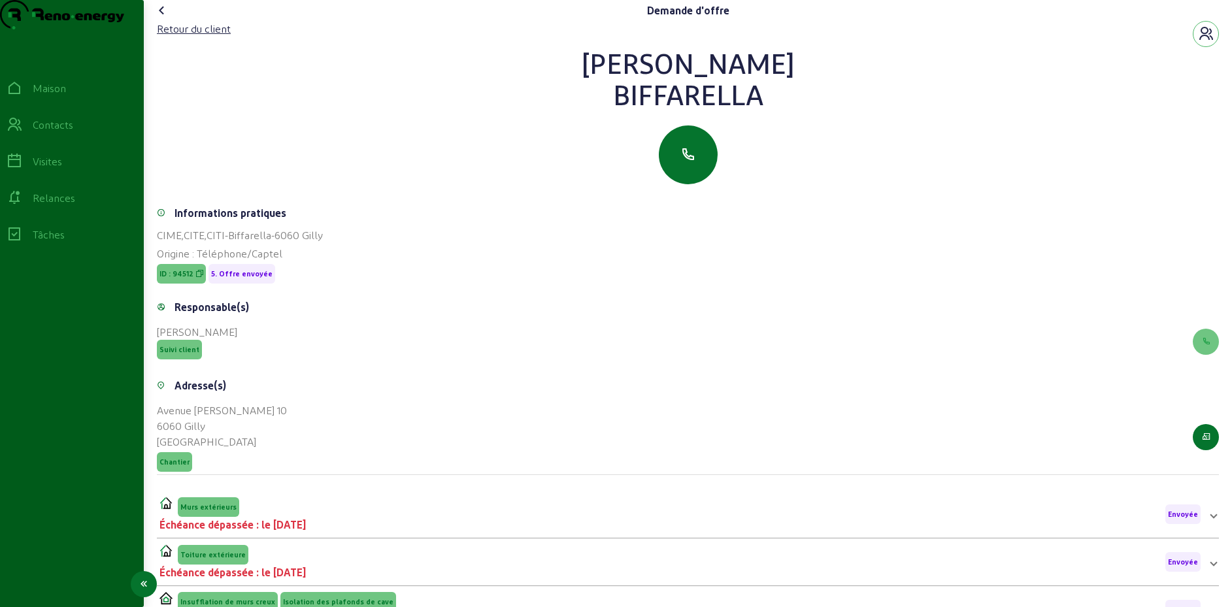
click at [65, 131] on font "Contacts" at bounding box center [53, 124] width 41 height 12
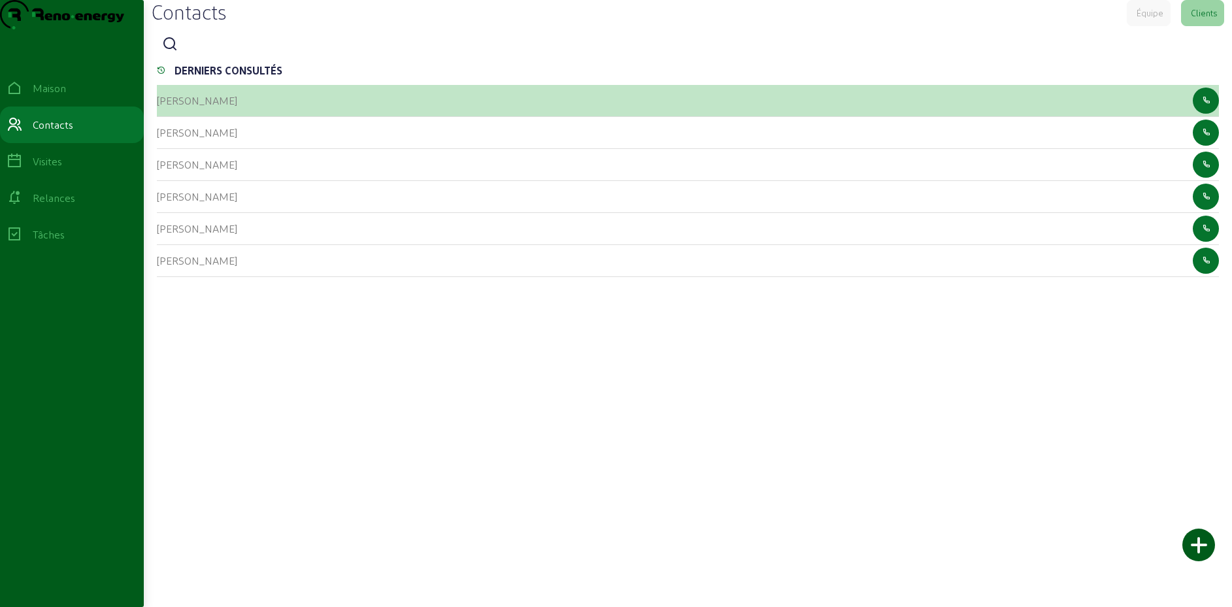
click at [174, 107] on font "[PERSON_NAME]" at bounding box center [197, 100] width 80 height 12
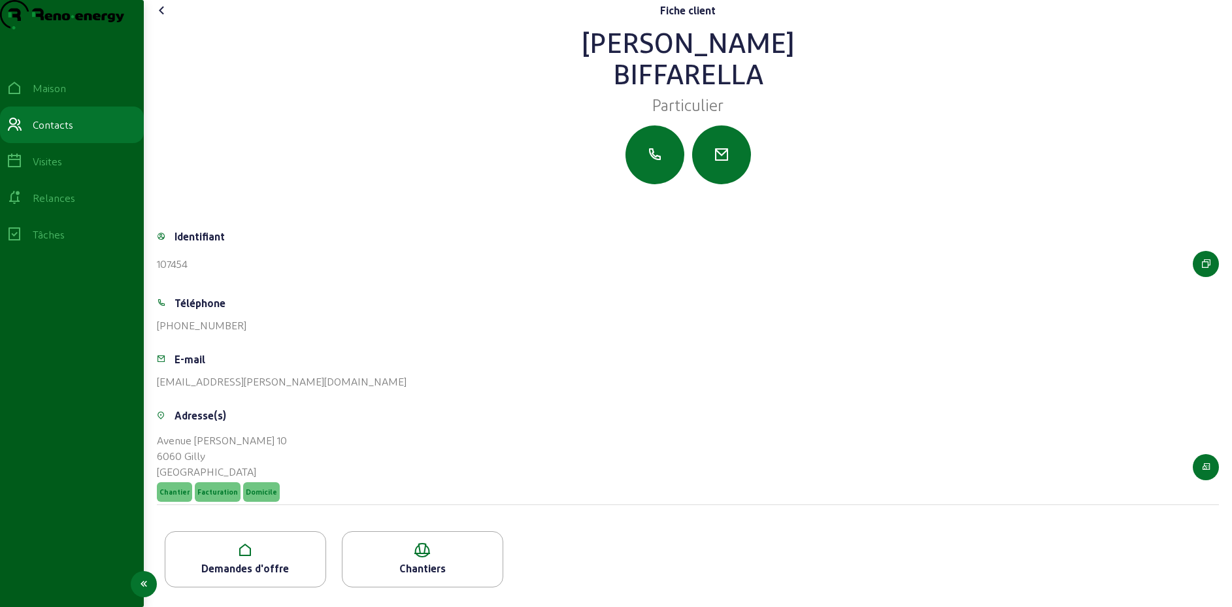
click at [73, 131] on font "Contacts" at bounding box center [53, 124] width 41 height 12
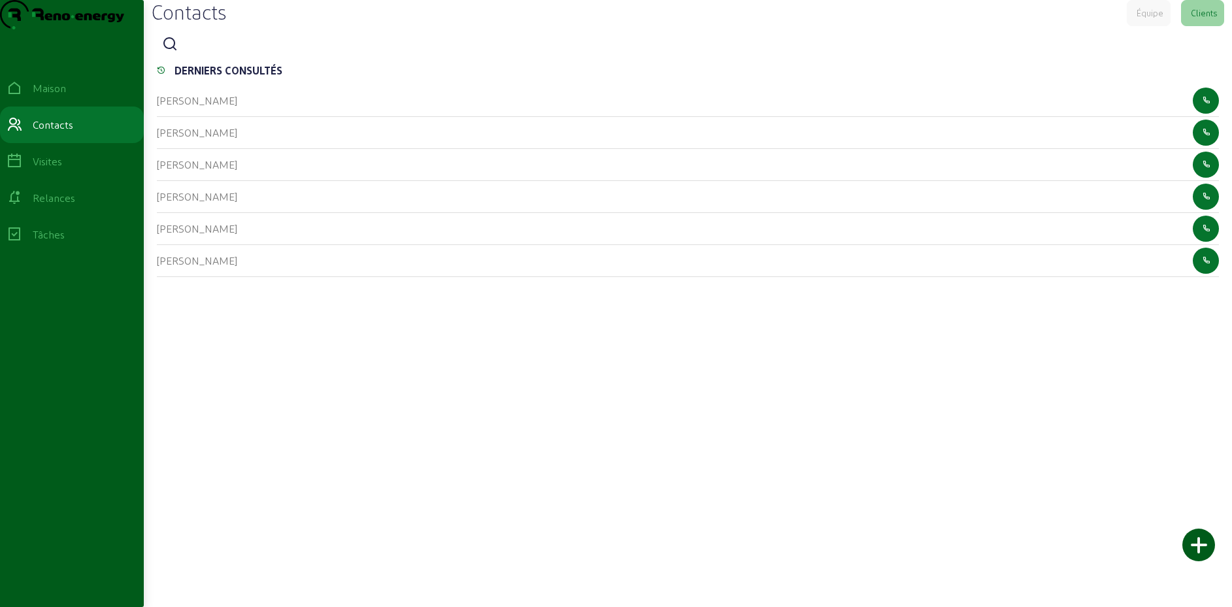
click at [182, 58] on div at bounding box center [688, 44] width 1062 height 26
click at [178, 52] on icon at bounding box center [170, 45] width 16 height 16
click at [192, 53] on input at bounding box center [243, 45] width 118 height 16
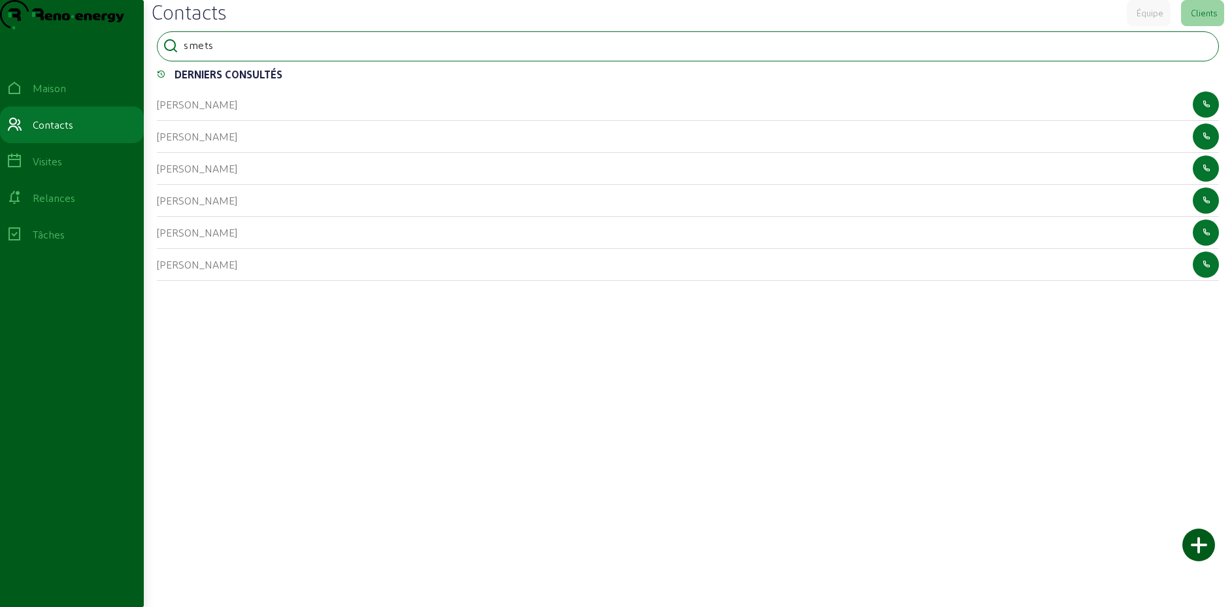
type input "smets"
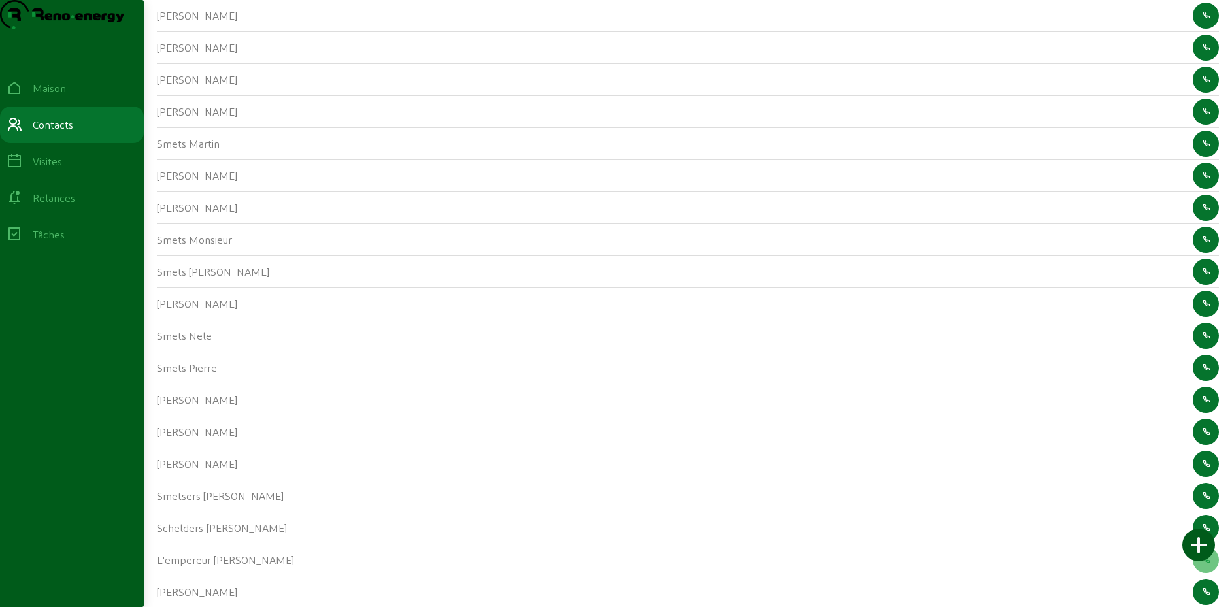
scroll to position [996, 0]
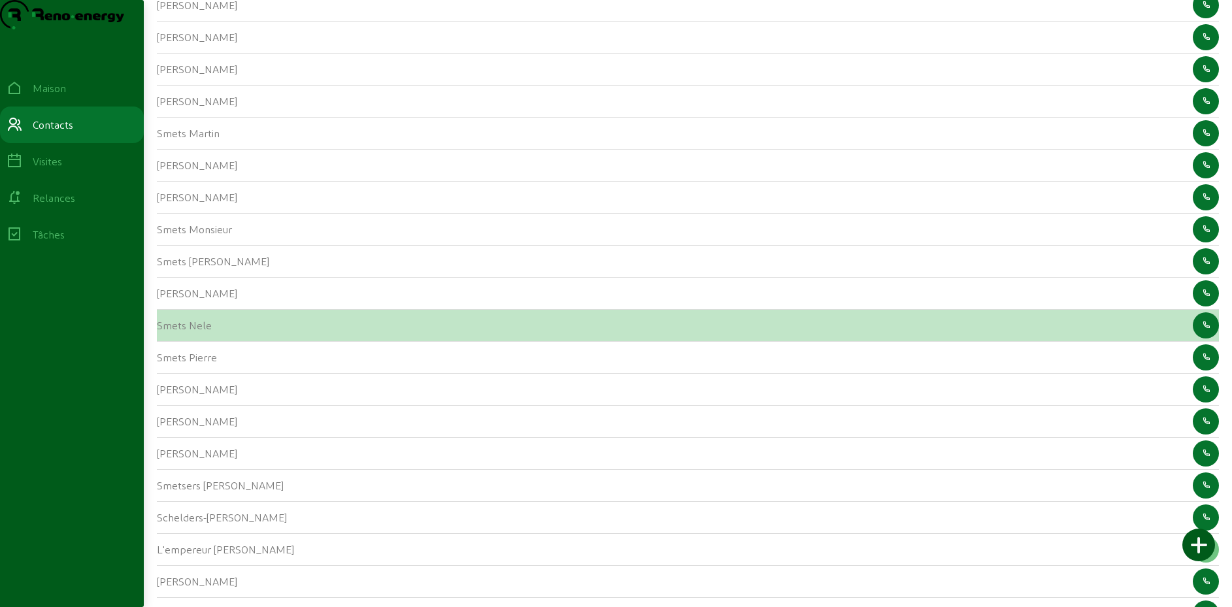
click at [166, 331] on font "Smets Nele" at bounding box center [184, 325] width 55 height 12
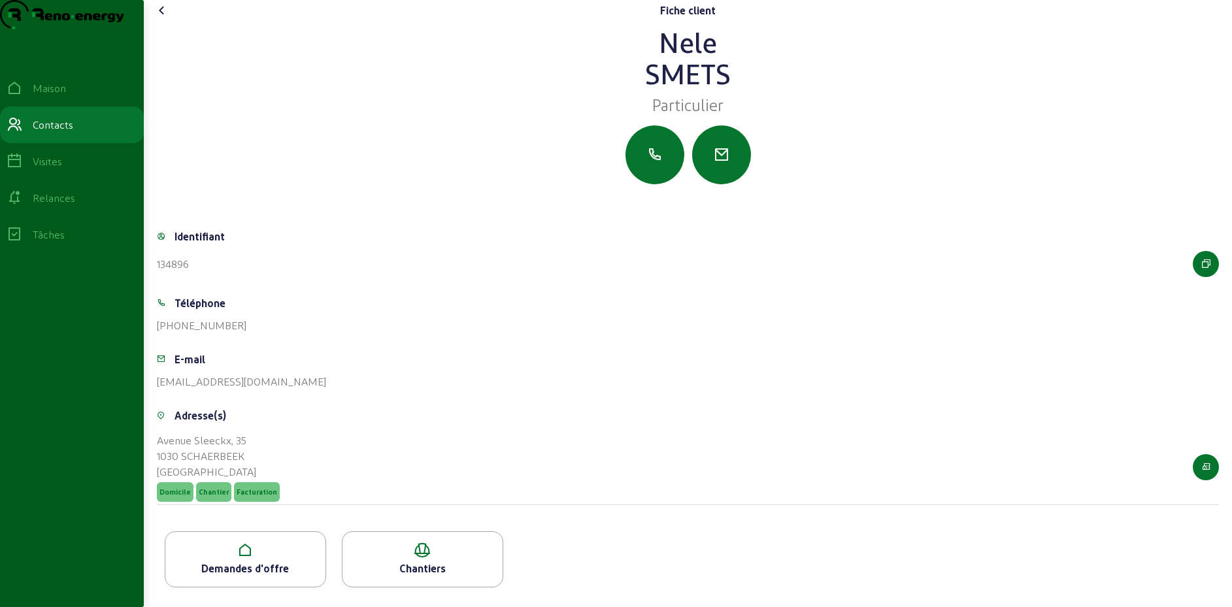
scroll to position [22, 0]
click at [209, 547] on icon at bounding box center [245, 551] width 160 height 16
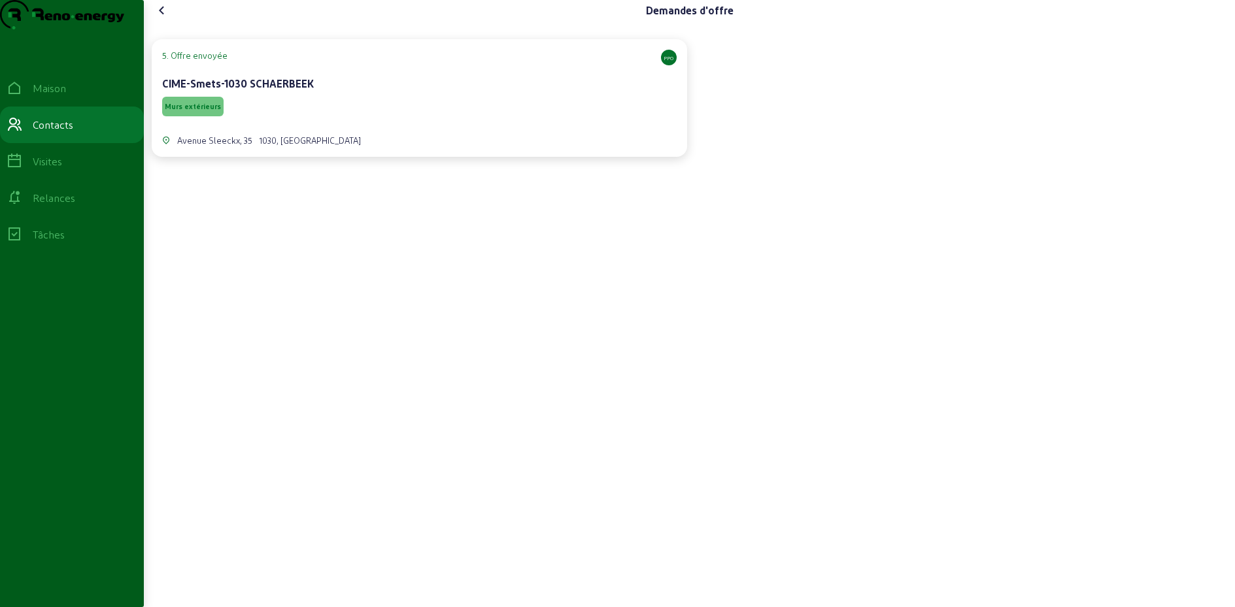
click at [320, 146] on div "Avenue Sleeckx, [STREET_ADDRESS]" at bounding box center [419, 132] width 515 height 27
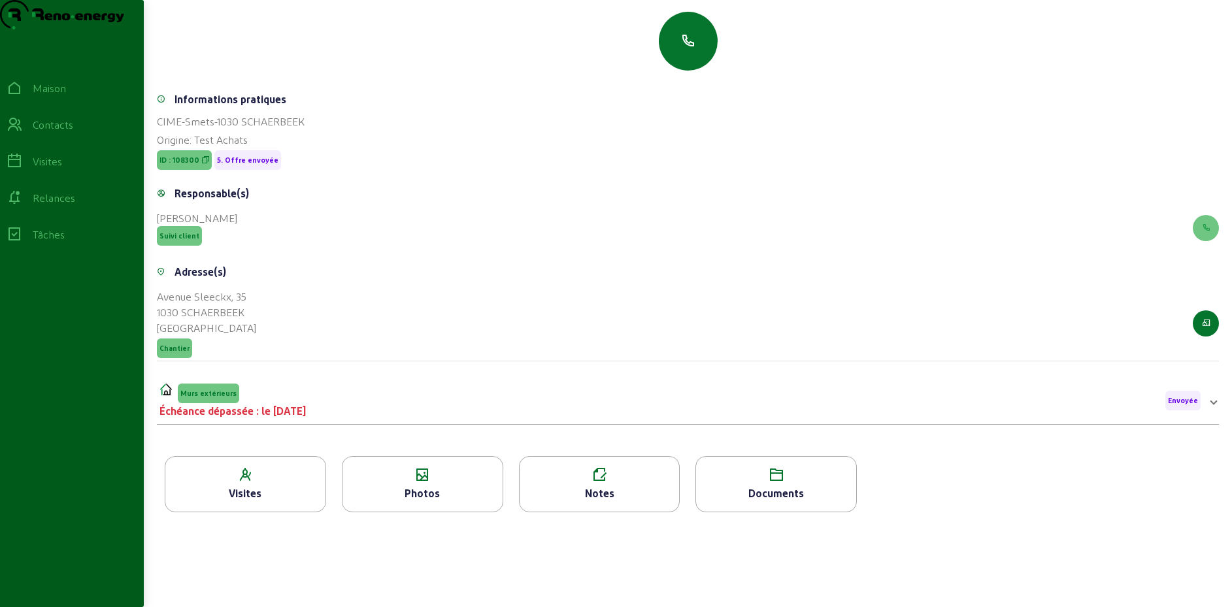
scroll to position [167, 0]
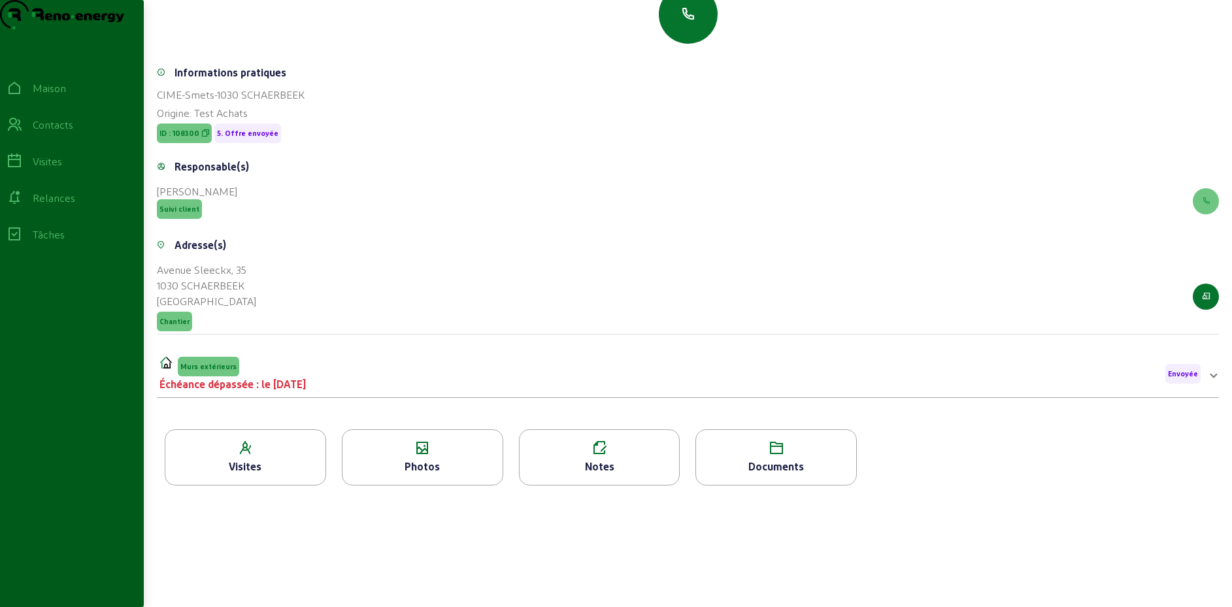
click at [422, 452] on icon at bounding box center [423, 449] width 160 height 16
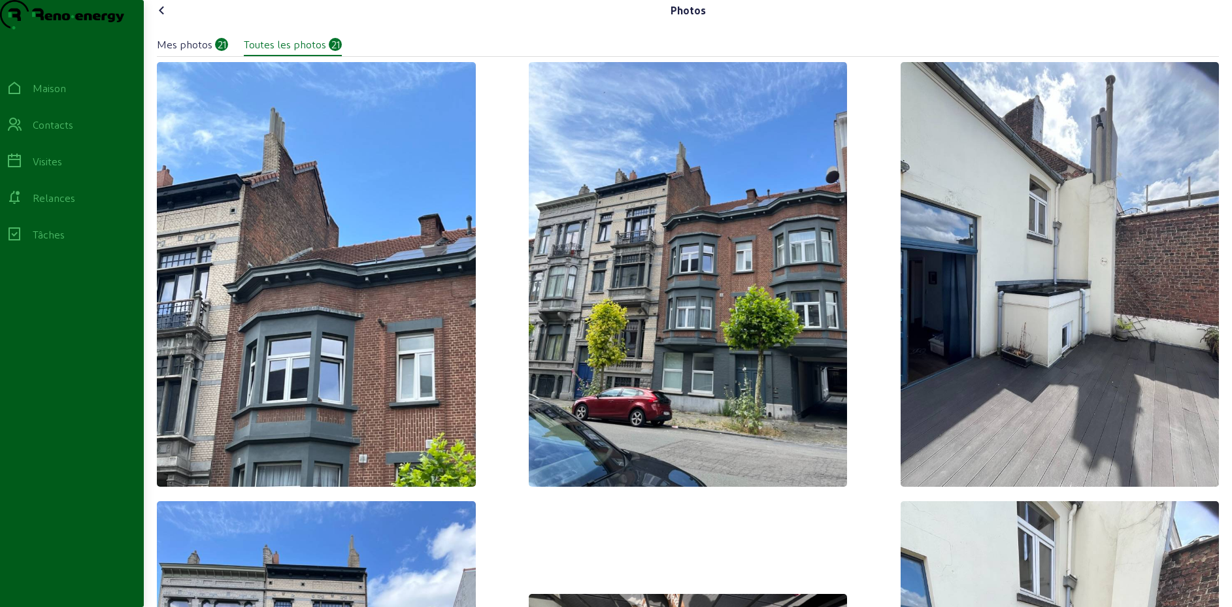
click at [166, 18] on icon at bounding box center [162, 11] width 16 height 16
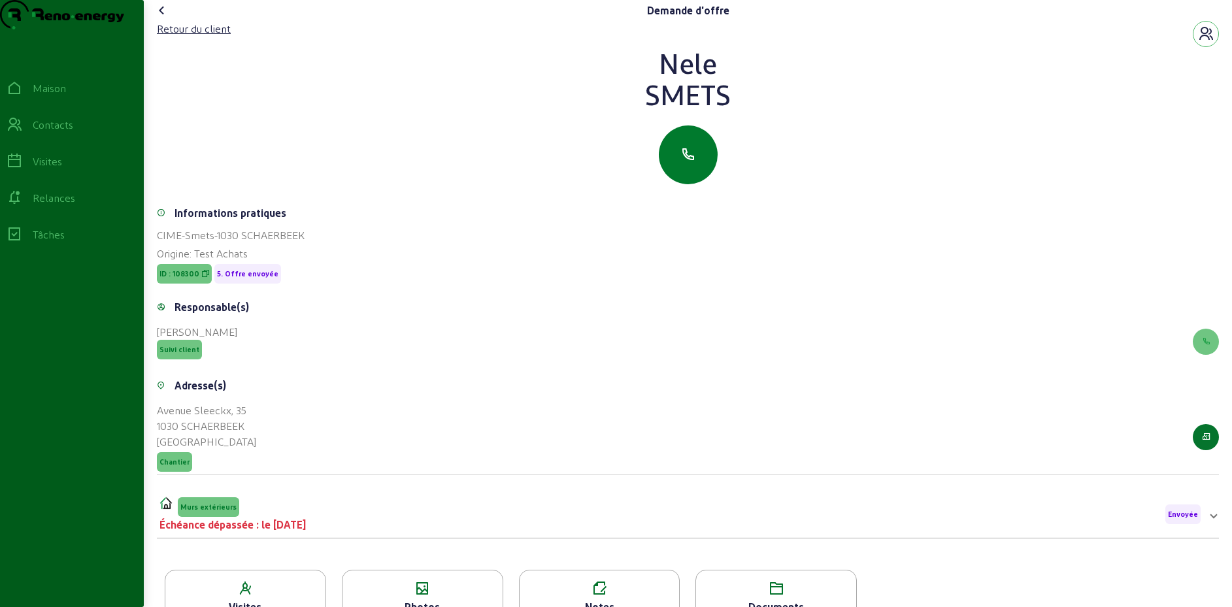
click at [690, 163] on icon "button" at bounding box center [689, 155] width 16 height 16
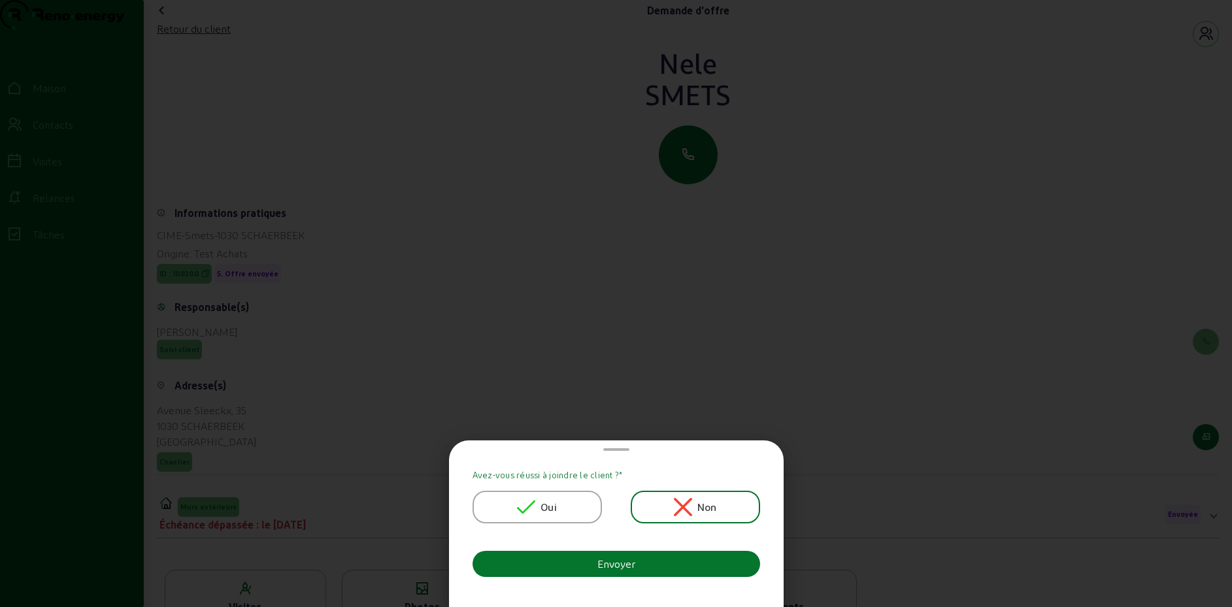
click at [524, 516] on div "Oui" at bounding box center [537, 507] width 129 height 33
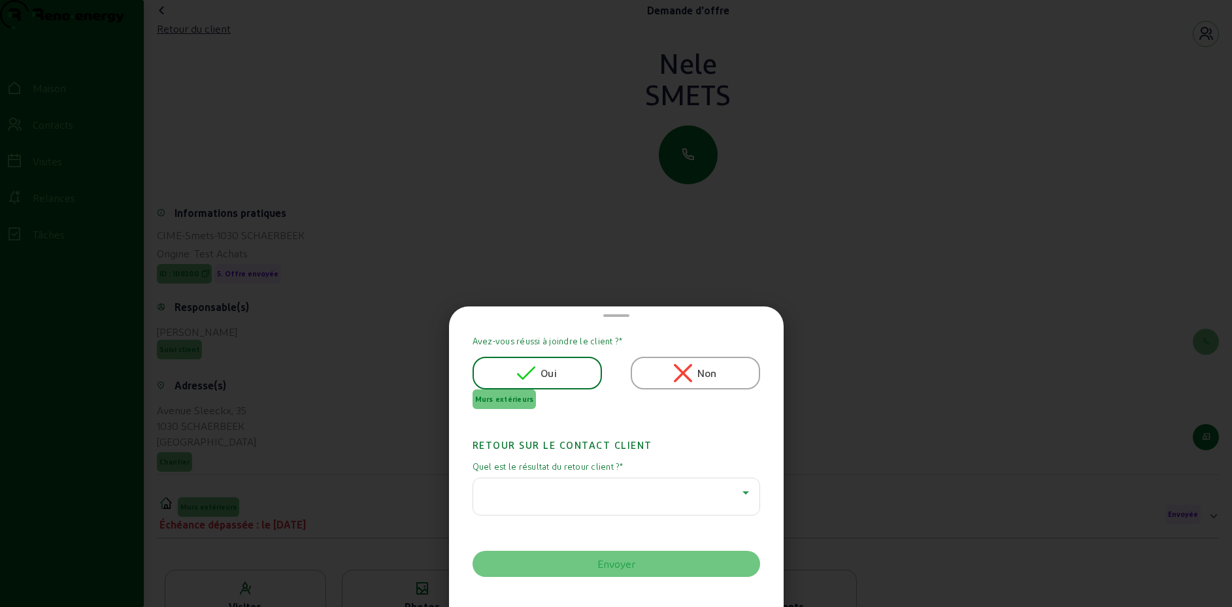
click at [586, 490] on div at bounding box center [613, 493] width 259 height 16
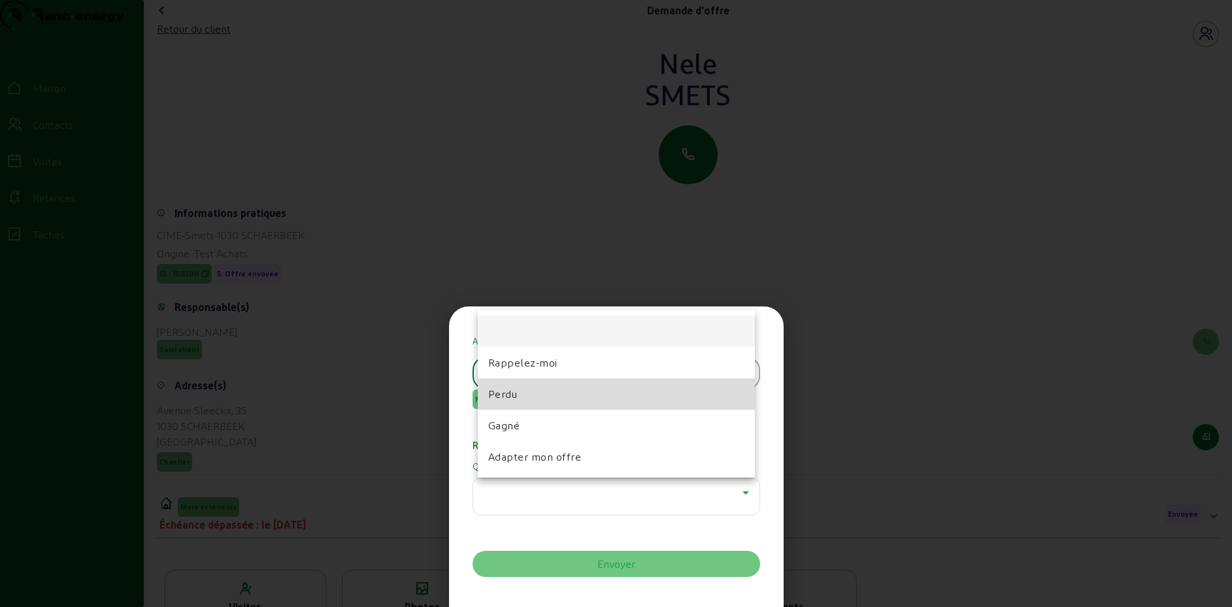
click at [524, 397] on mat-option "Perdu" at bounding box center [616, 394] width 277 height 31
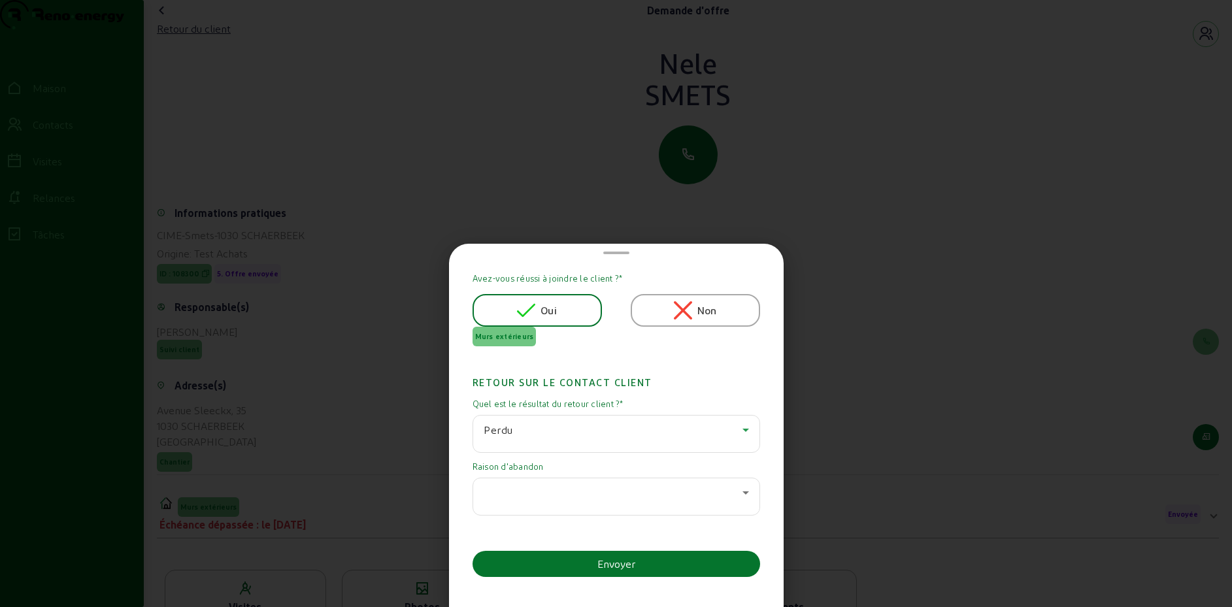
click at [590, 481] on div at bounding box center [616, 497] width 265 height 37
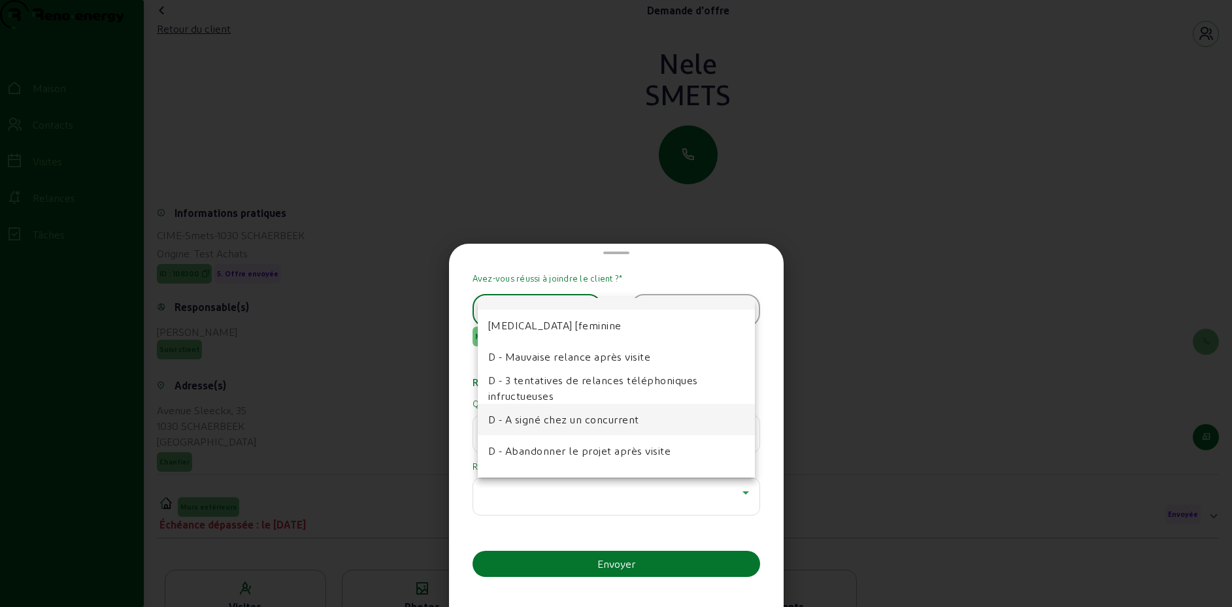
scroll to position [34, 0]
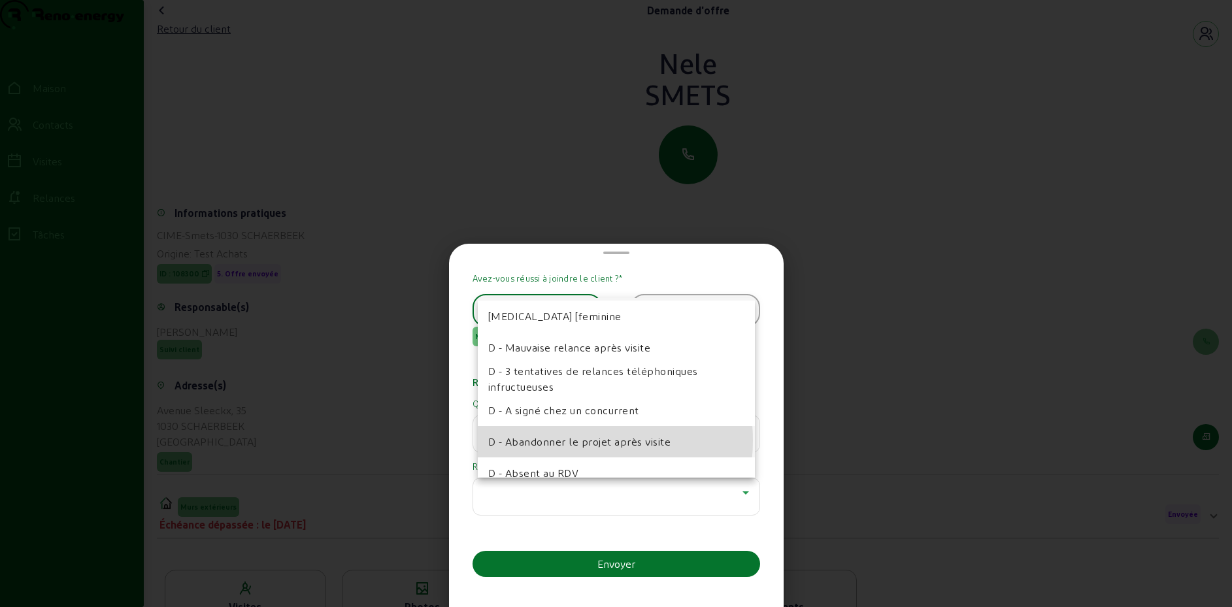
click at [572, 441] on font "D - Abandonner le projet après visite" at bounding box center [579, 441] width 183 height 12
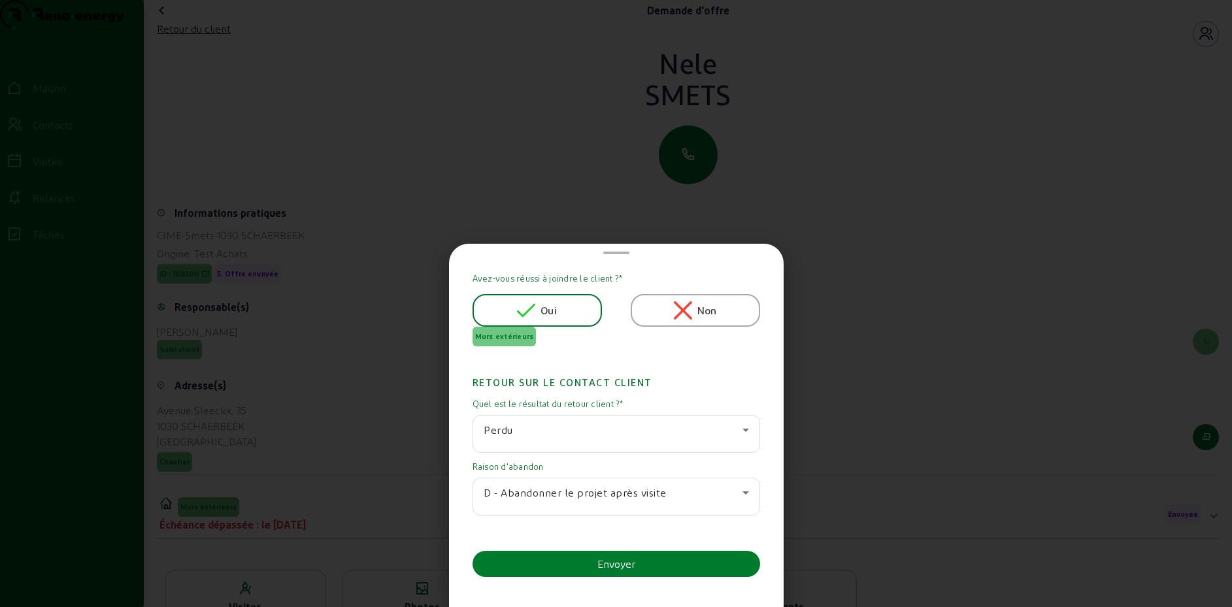
click at [561, 563] on button "Envoyer" at bounding box center [617, 564] width 288 height 26
